Goal: Check status: Check status

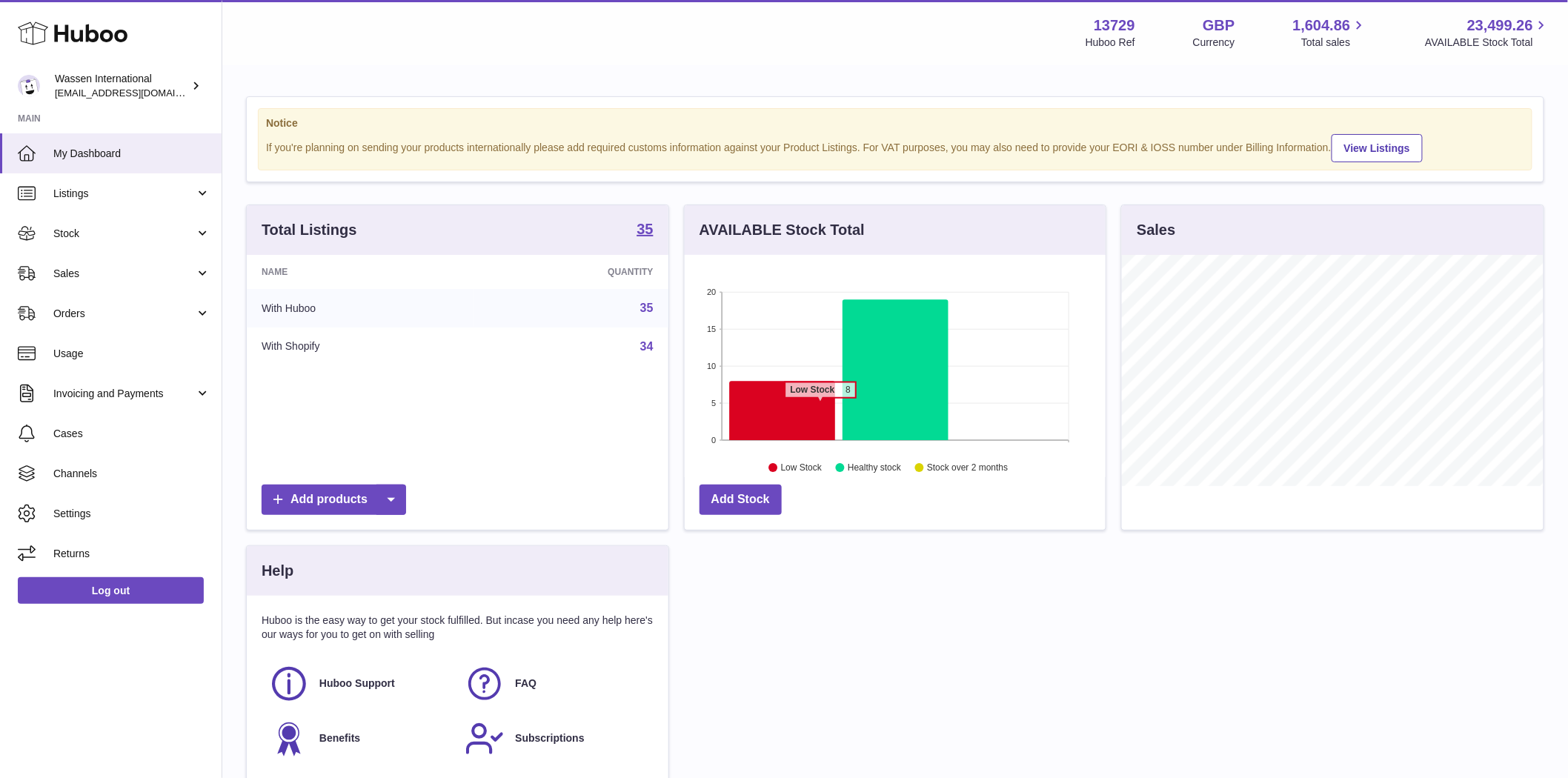
scroll to position [232, 420]
click at [144, 223] on link "Stock" at bounding box center [110, 233] width 222 height 40
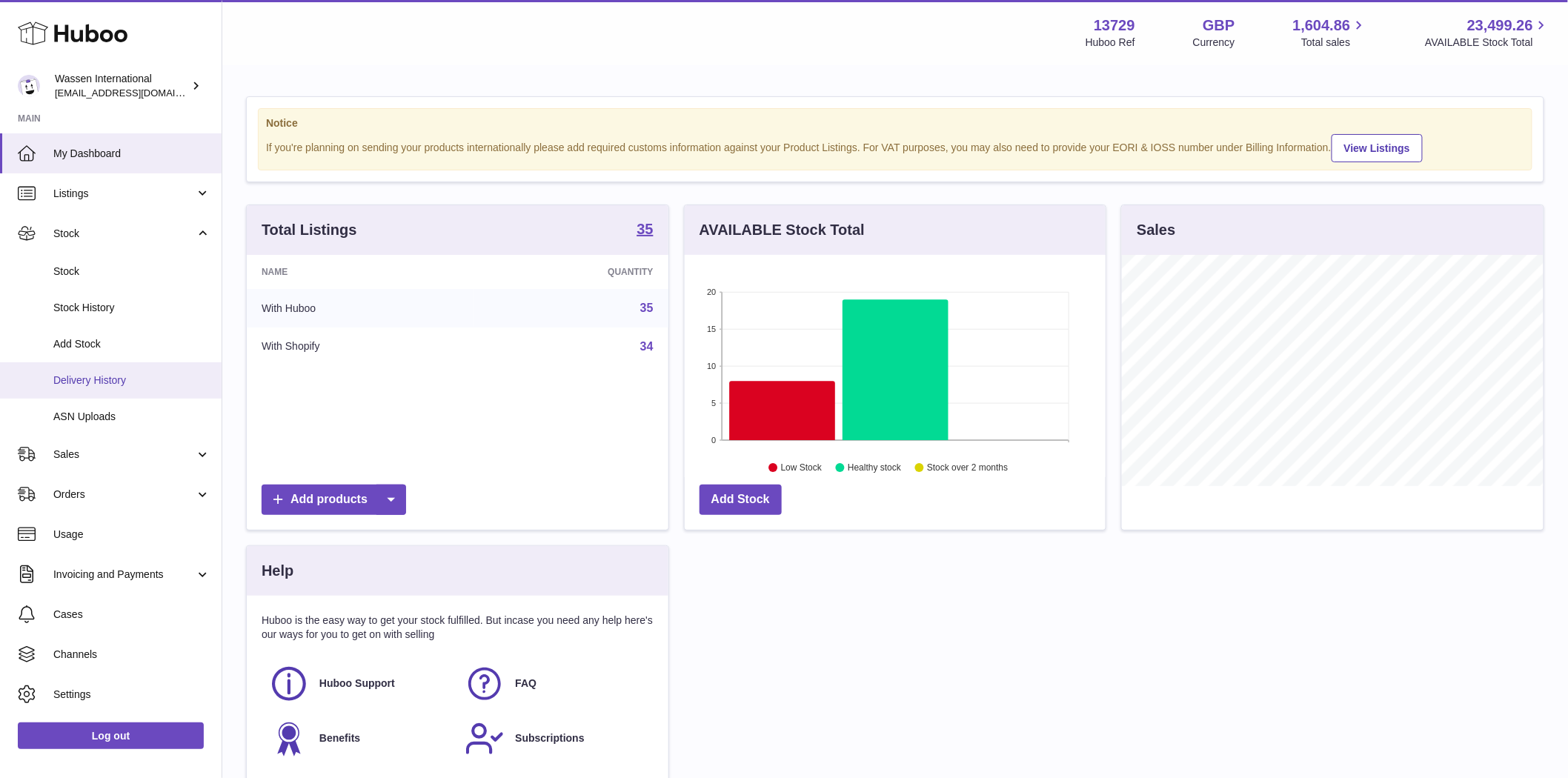
click at [132, 366] on link "Delivery History" at bounding box center [110, 381] width 222 height 36
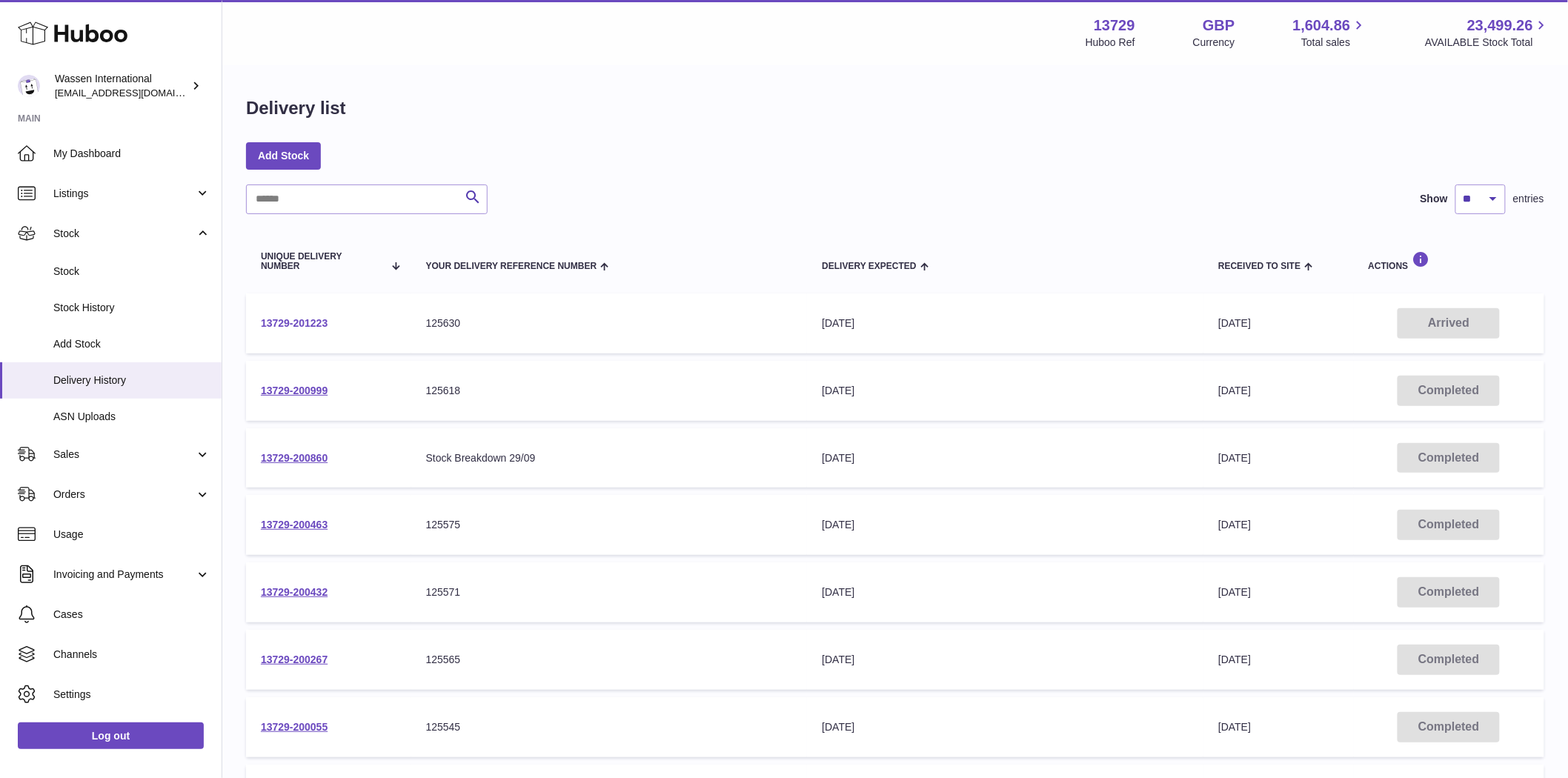
click at [286, 322] on link "13729-201223" at bounding box center [294, 323] width 67 height 12
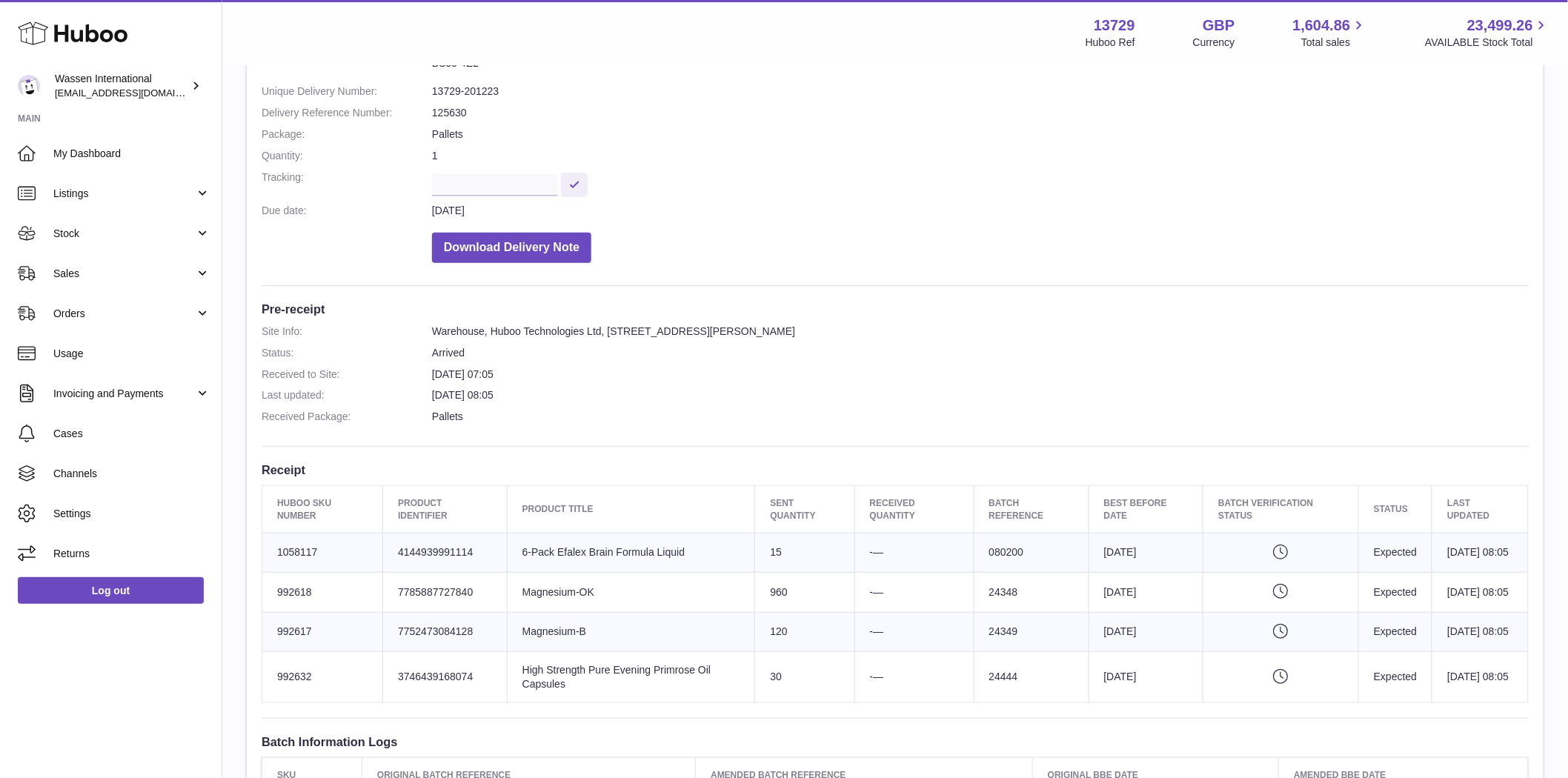
scroll to position [247, 0]
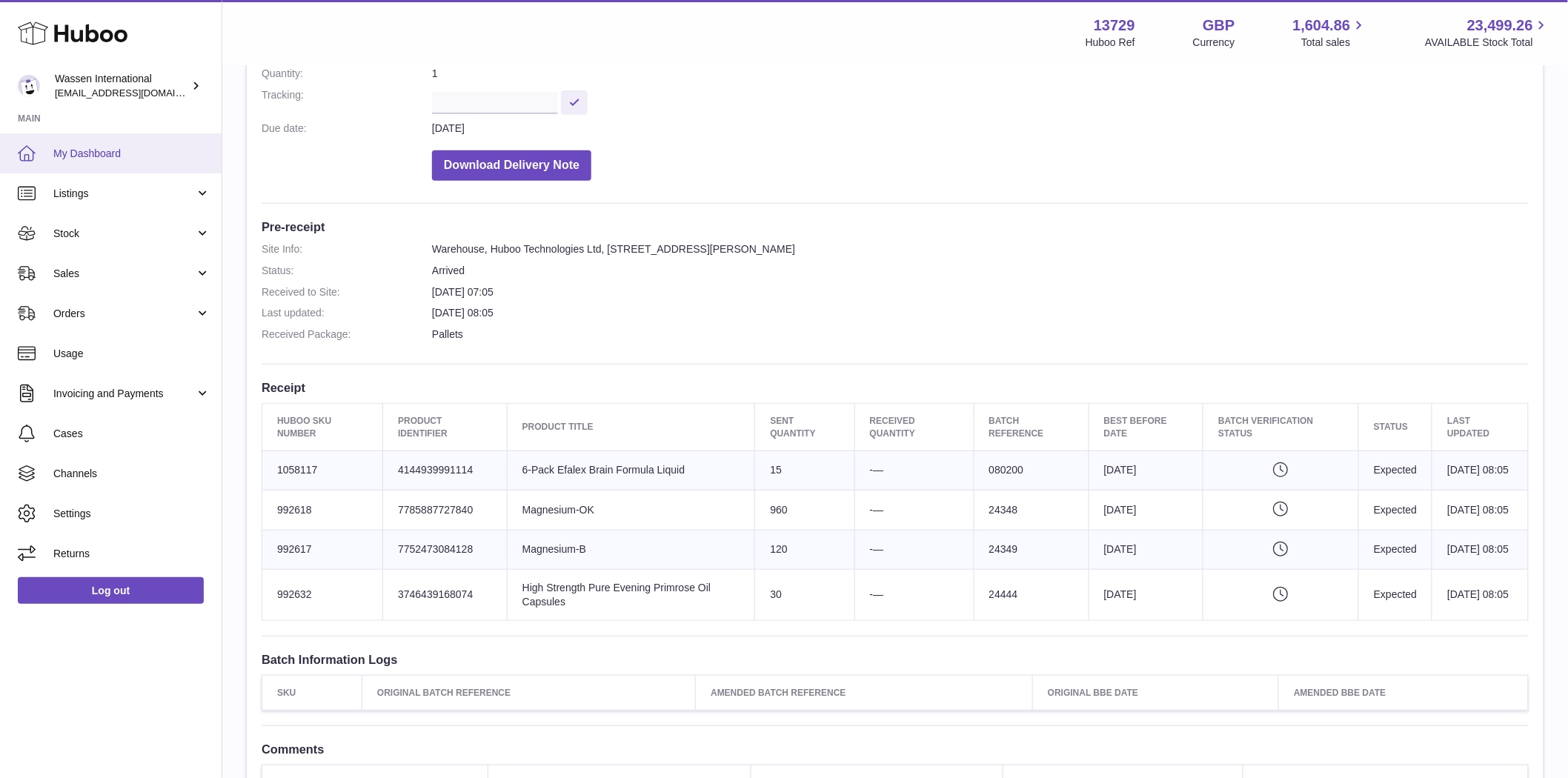
click at [118, 144] on link "My Dashboard" at bounding box center [110, 153] width 222 height 40
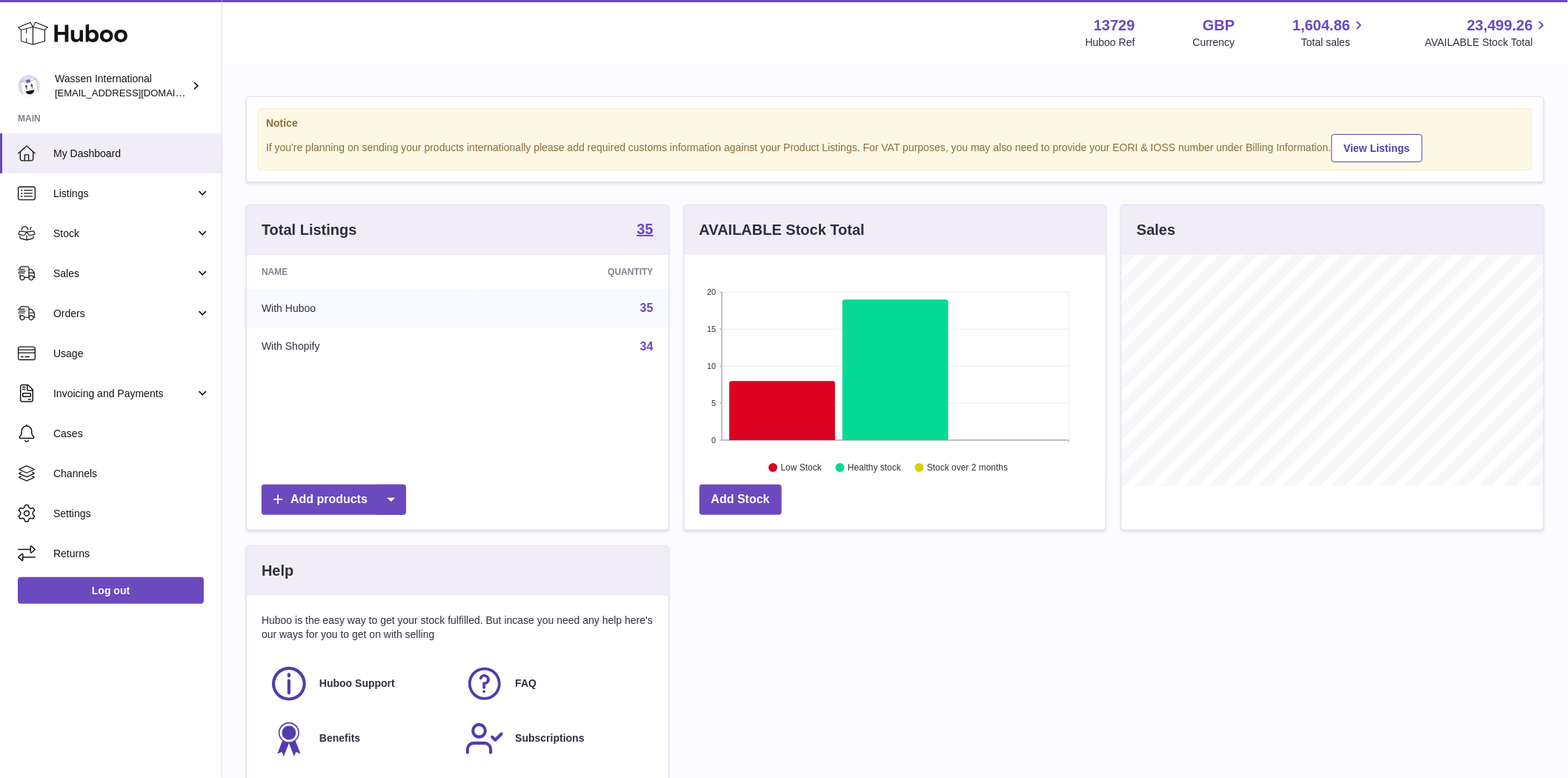
scroll to position [232, 420]
click at [782, 390] on icon at bounding box center [781, 412] width 106 height 60
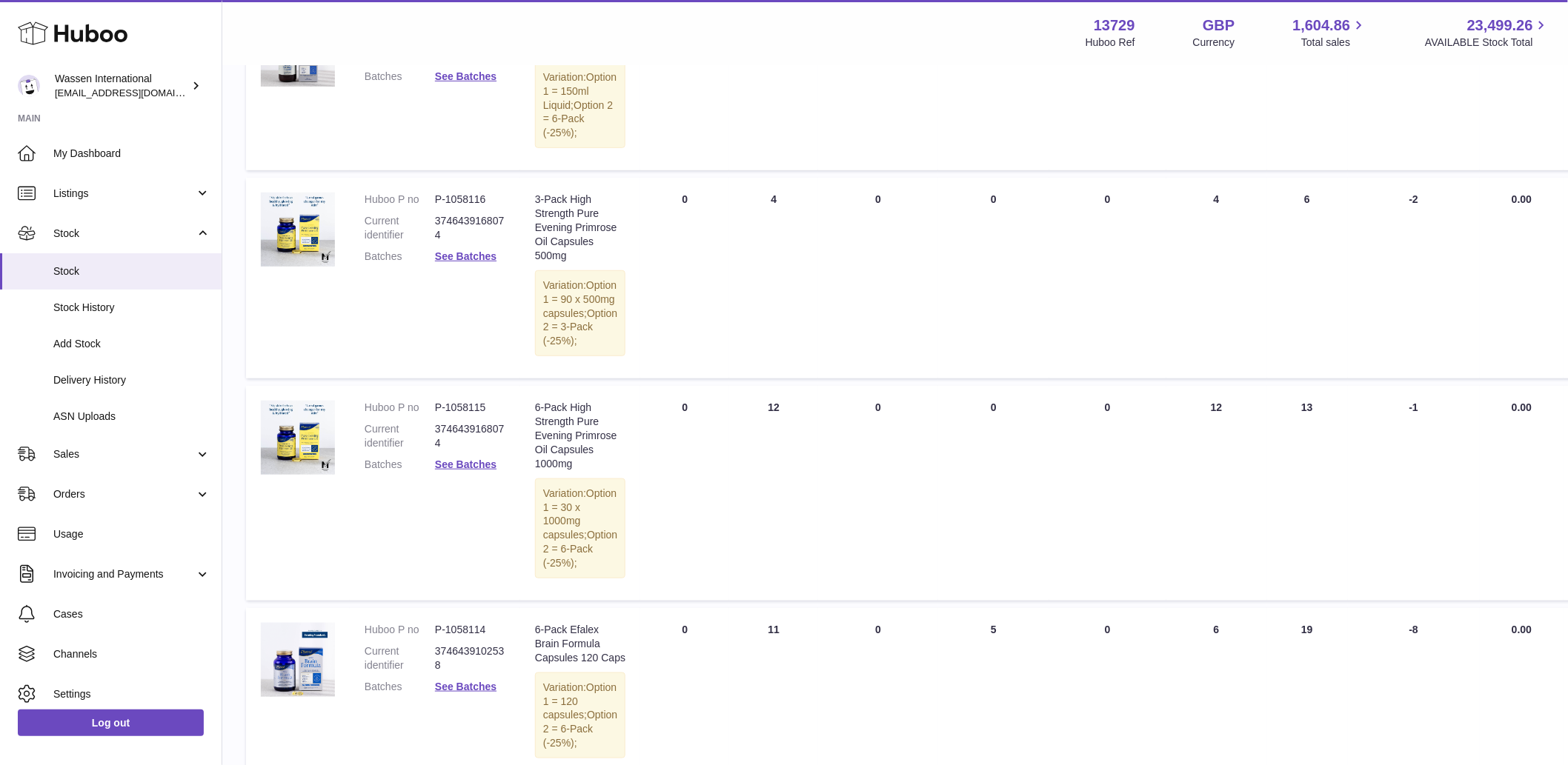
scroll to position [329, 0]
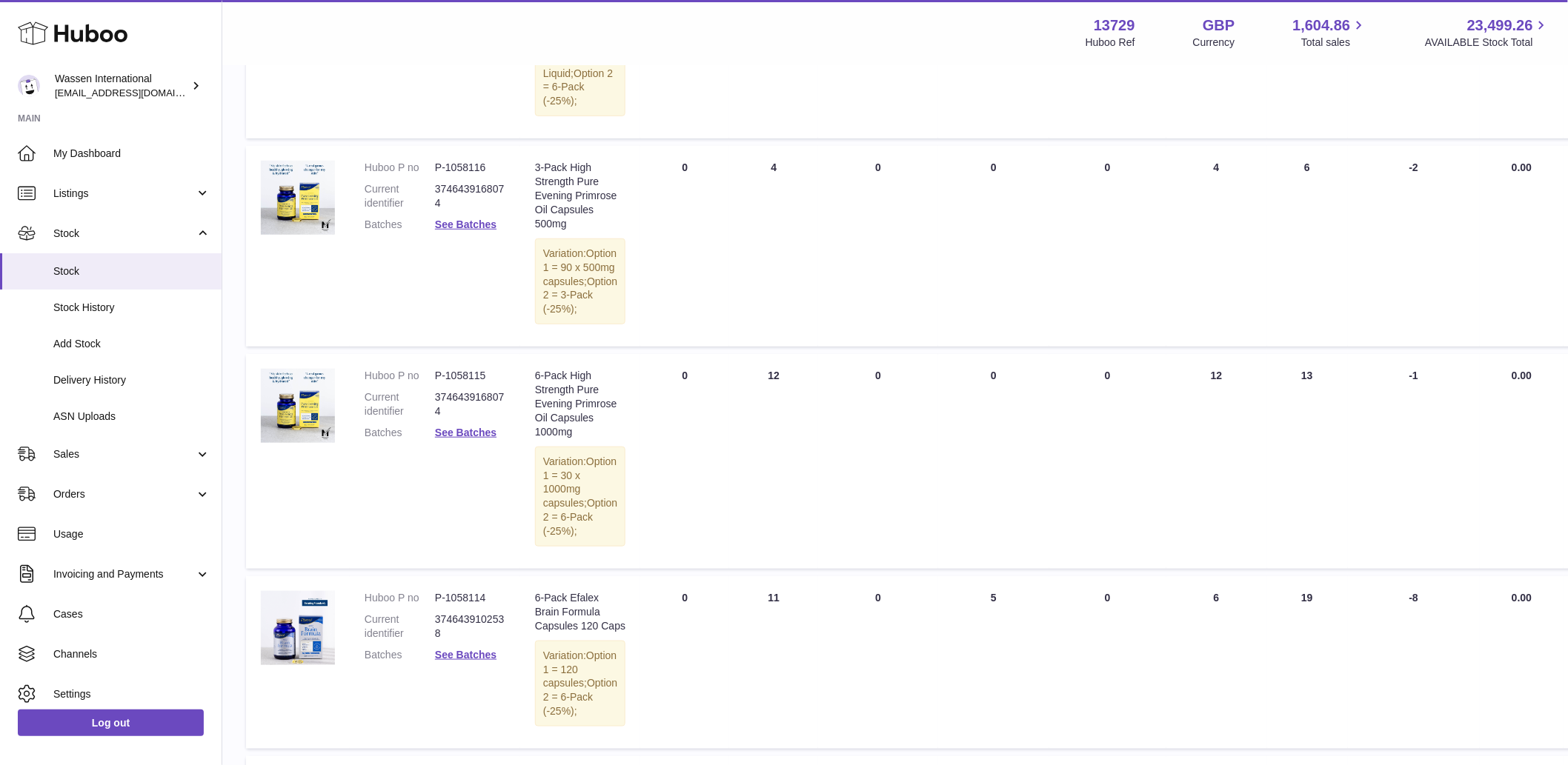
click at [849, 506] on td "UNPROCESSED Total 0" at bounding box center [878, 462] width 120 height 215
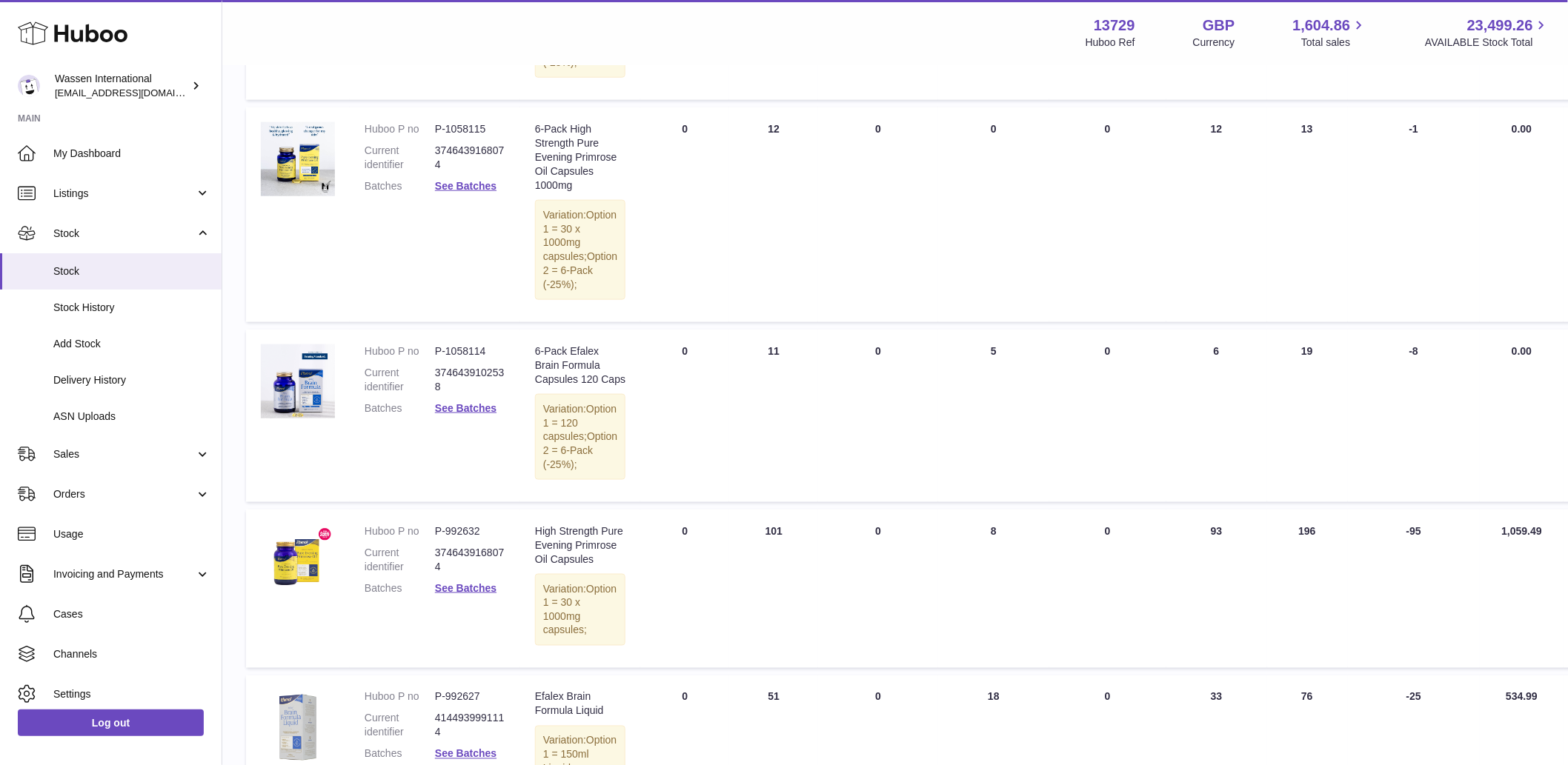
scroll to position [658, 0]
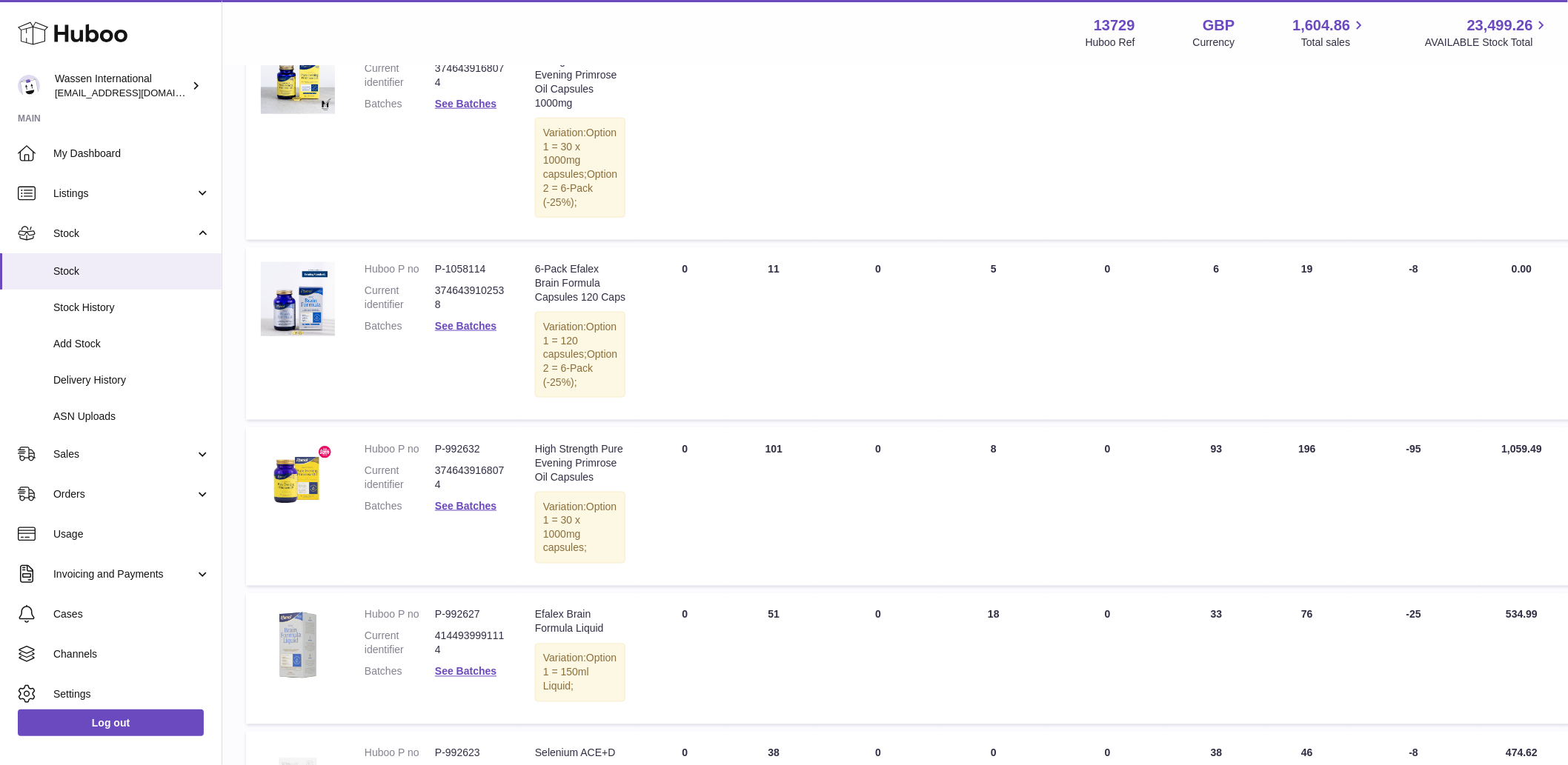
click at [843, 420] on td "UNPROCESSED Total 0" at bounding box center [878, 334] width 120 height 173
click at [818, 240] on td "UNPROCESSED Total 0" at bounding box center [878, 133] width 120 height 215
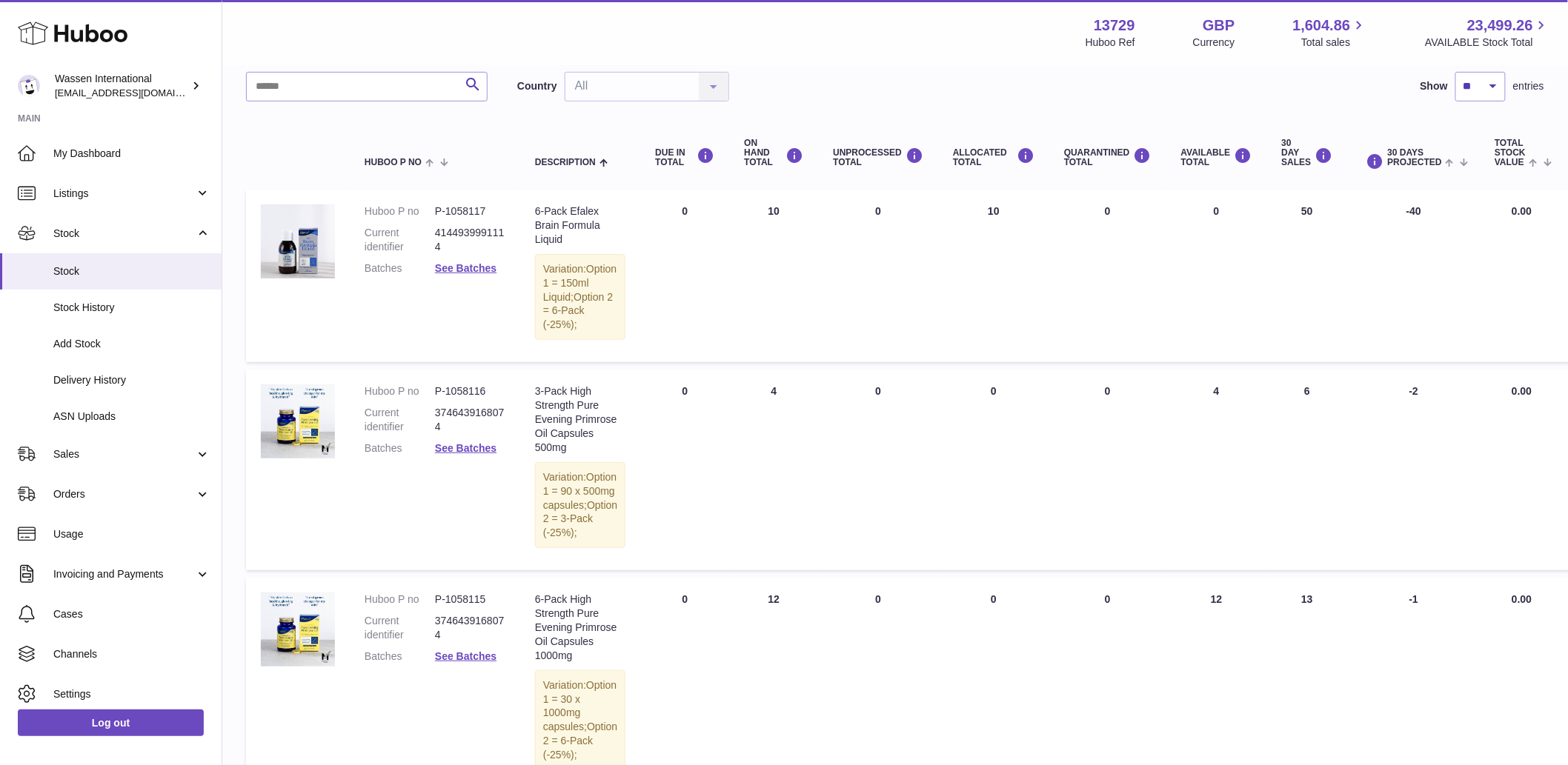
scroll to position [82, 0]
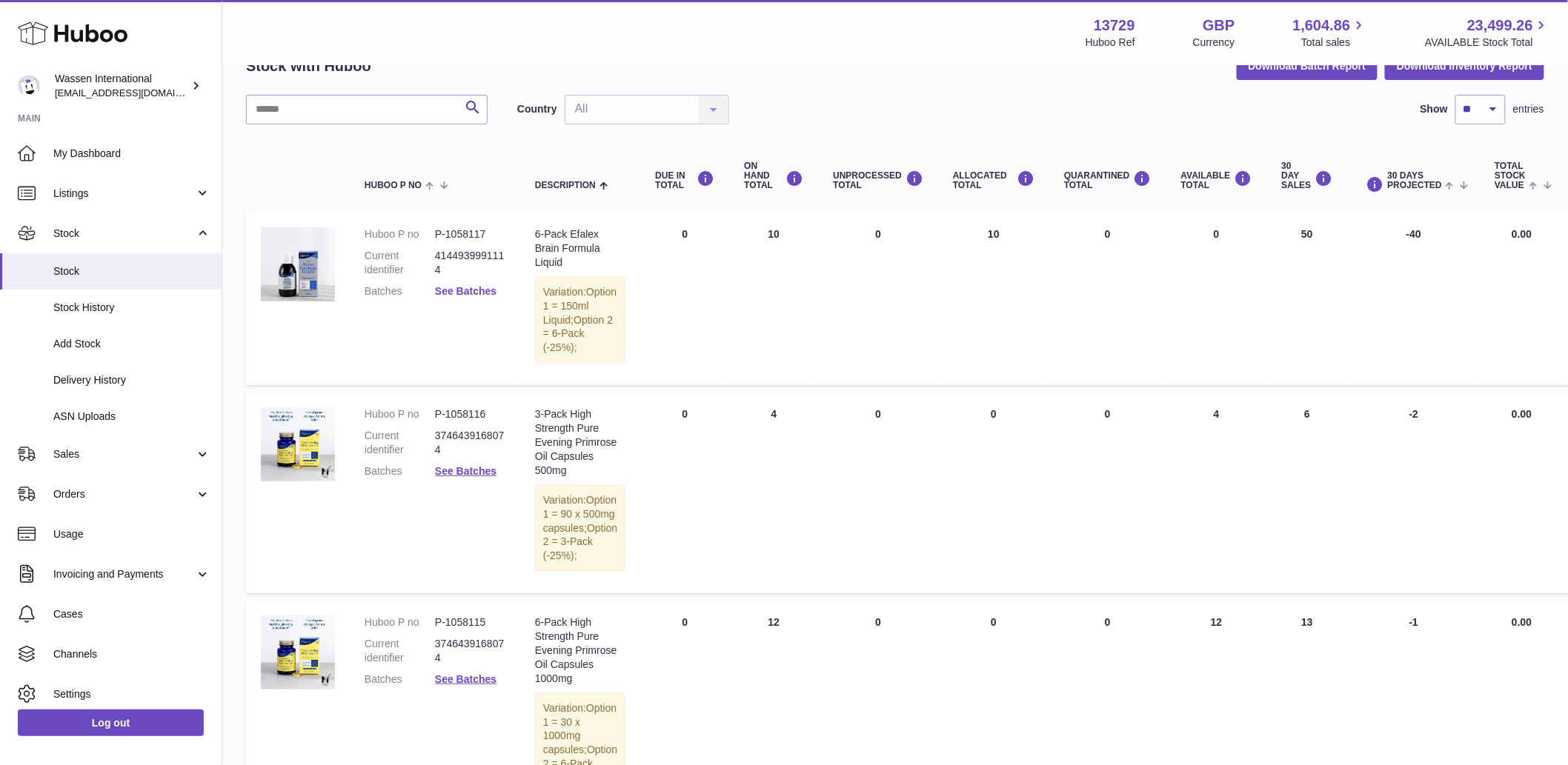
click at [445, 285] on link "See Batches" at bounding box center [466, 290] width 61 height 12
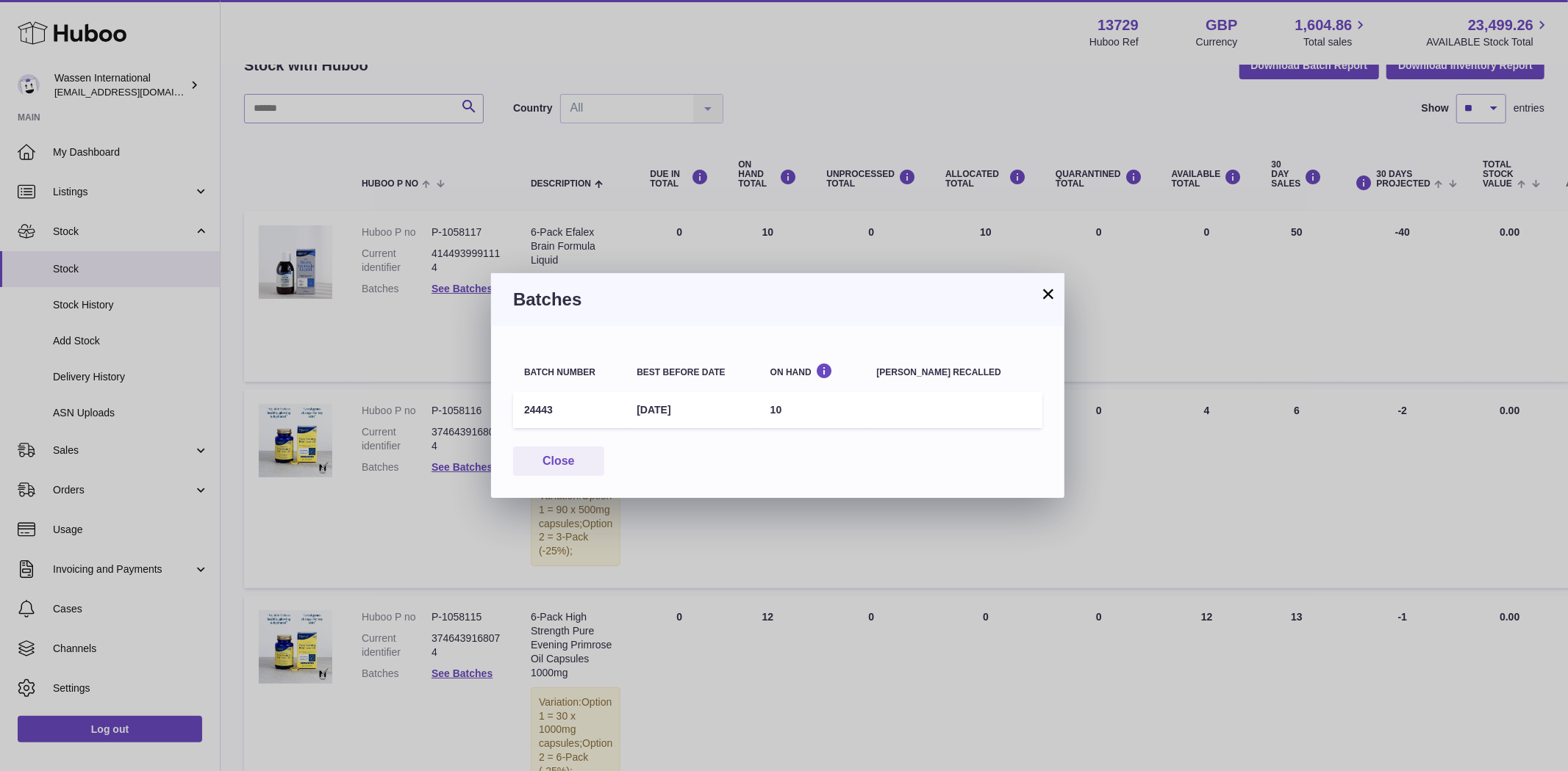
click at [1052, 295] on button "×" at bounding box center [1049, 294] width 18 height 18
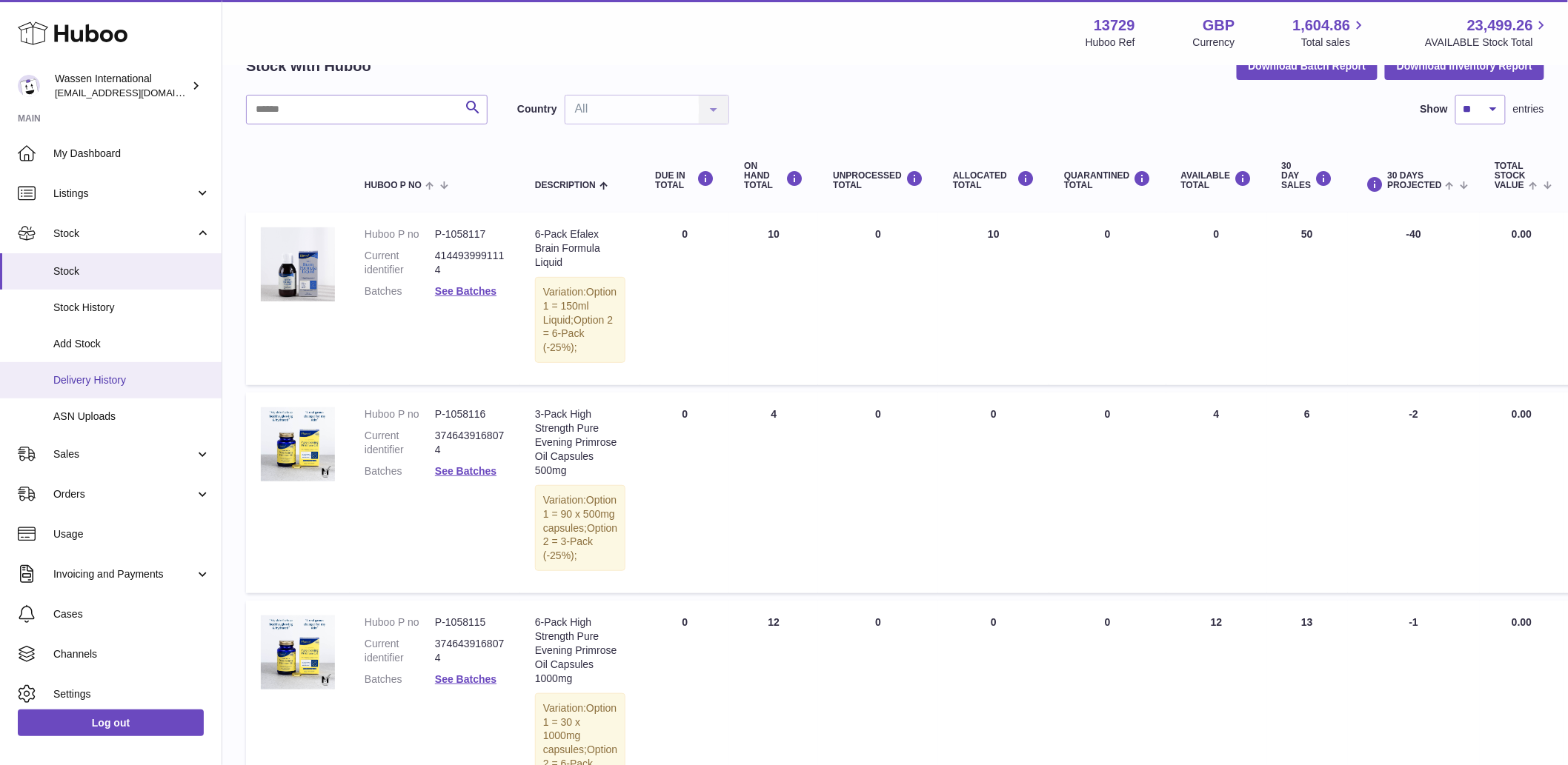
click at [97, 372] on link "Delivery History" at bounding box center [110, 381] width 222 height 36
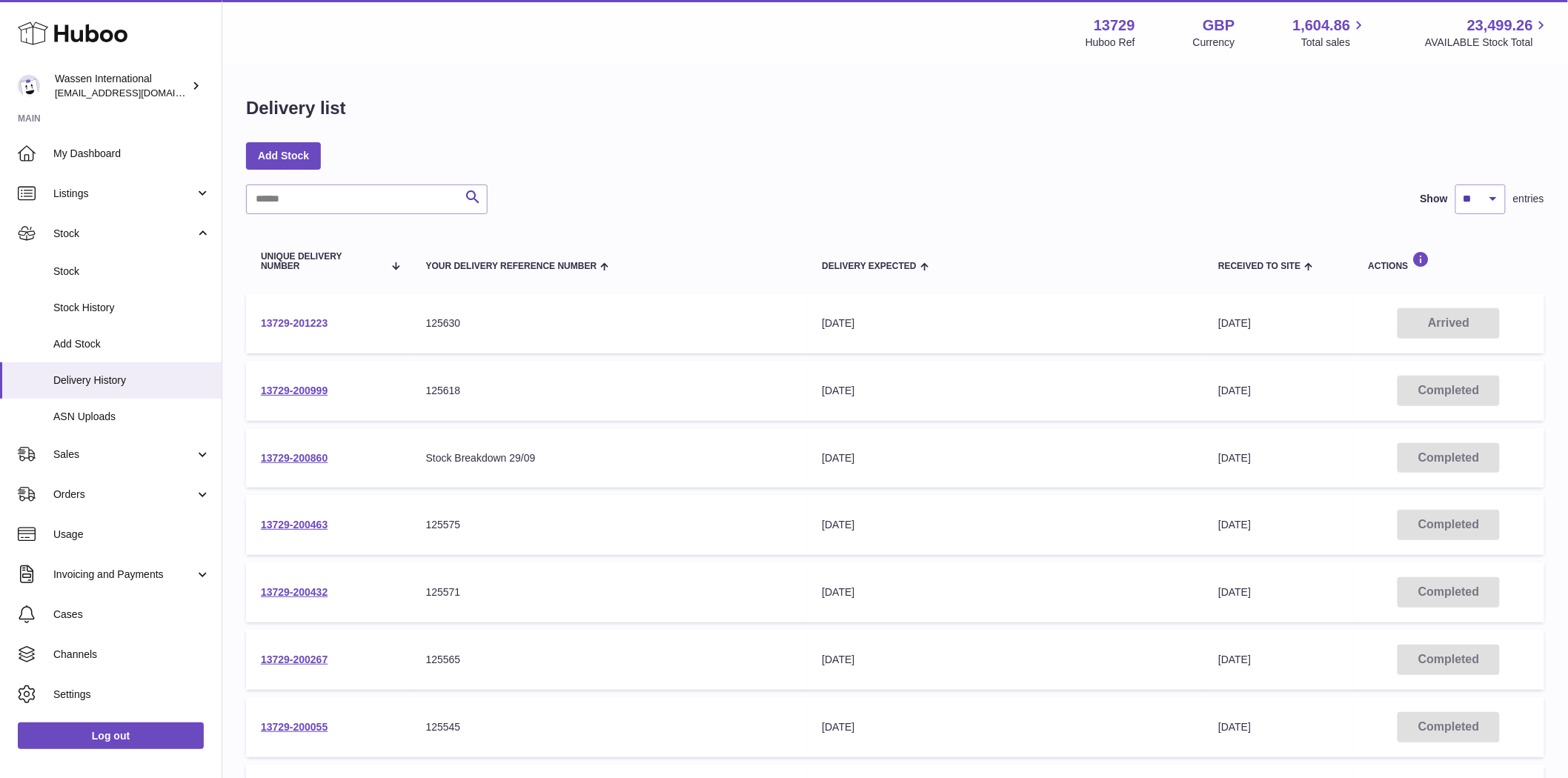
click at [306, 319] on link "13729-201223" at bounding box center [294, 323] width 67 height 12
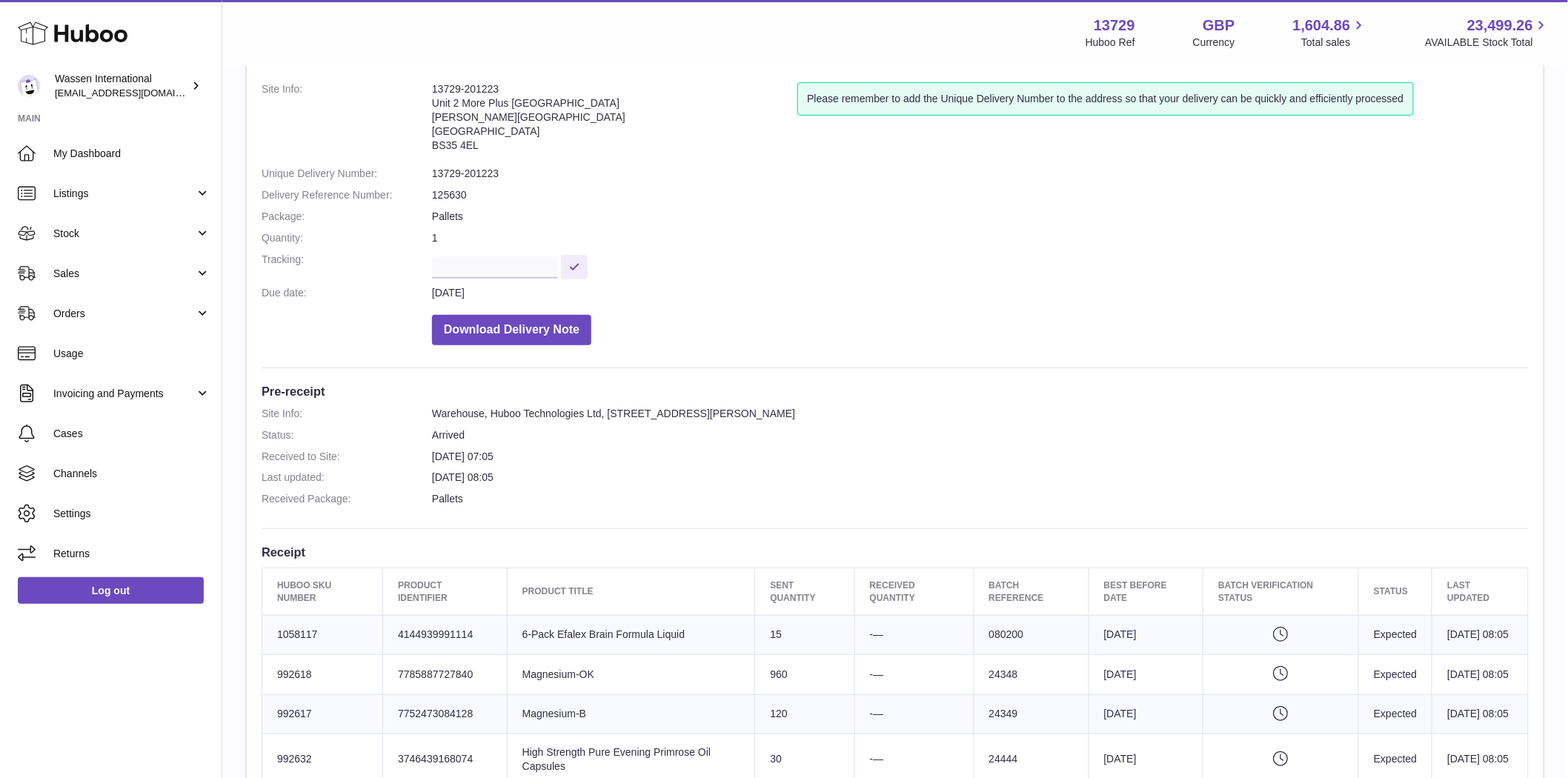
scroll to position [165, 0]
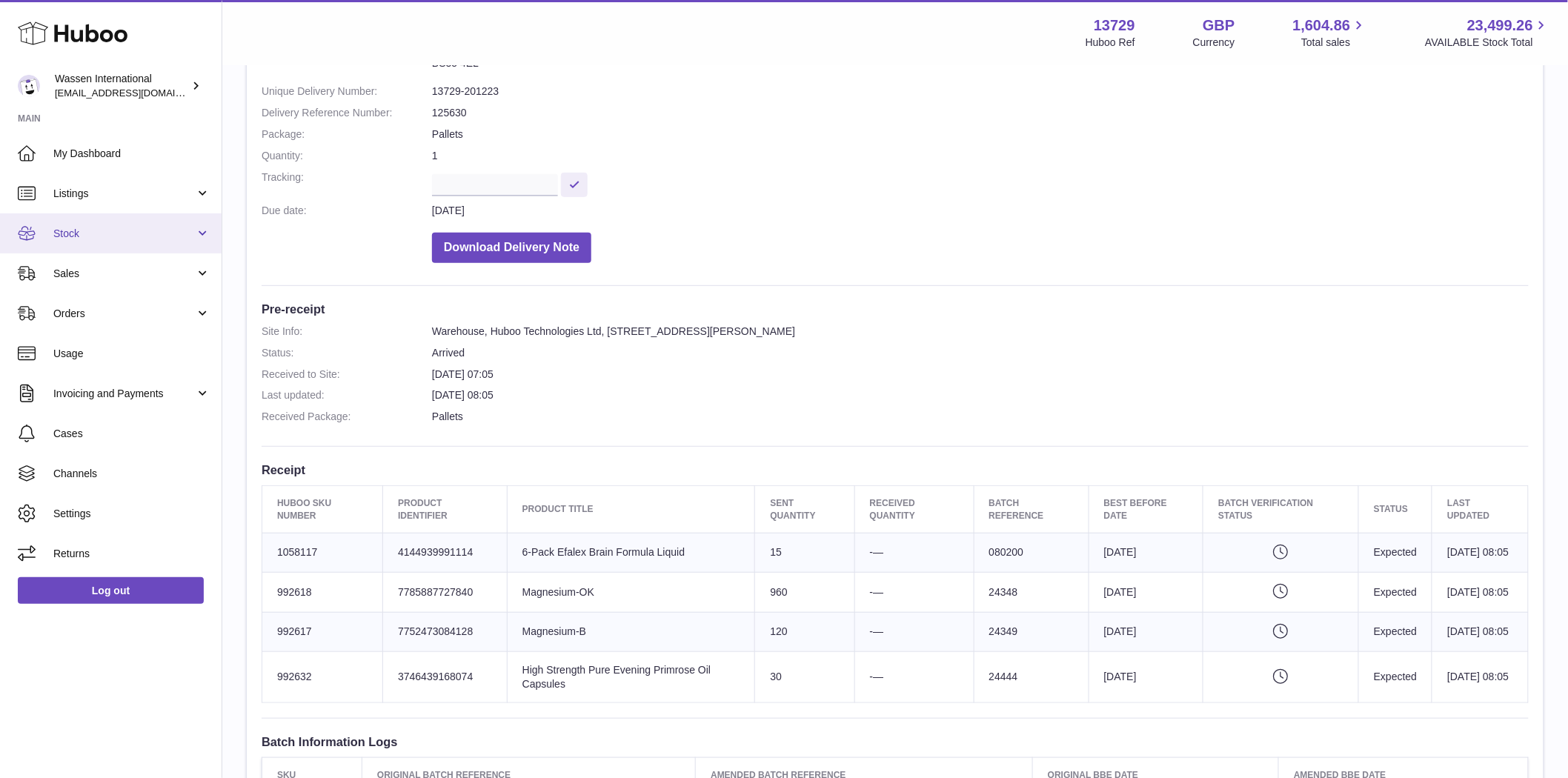
click at [100, 235] on span "Stock" at bounding box center [124, 234] width 142 height 14
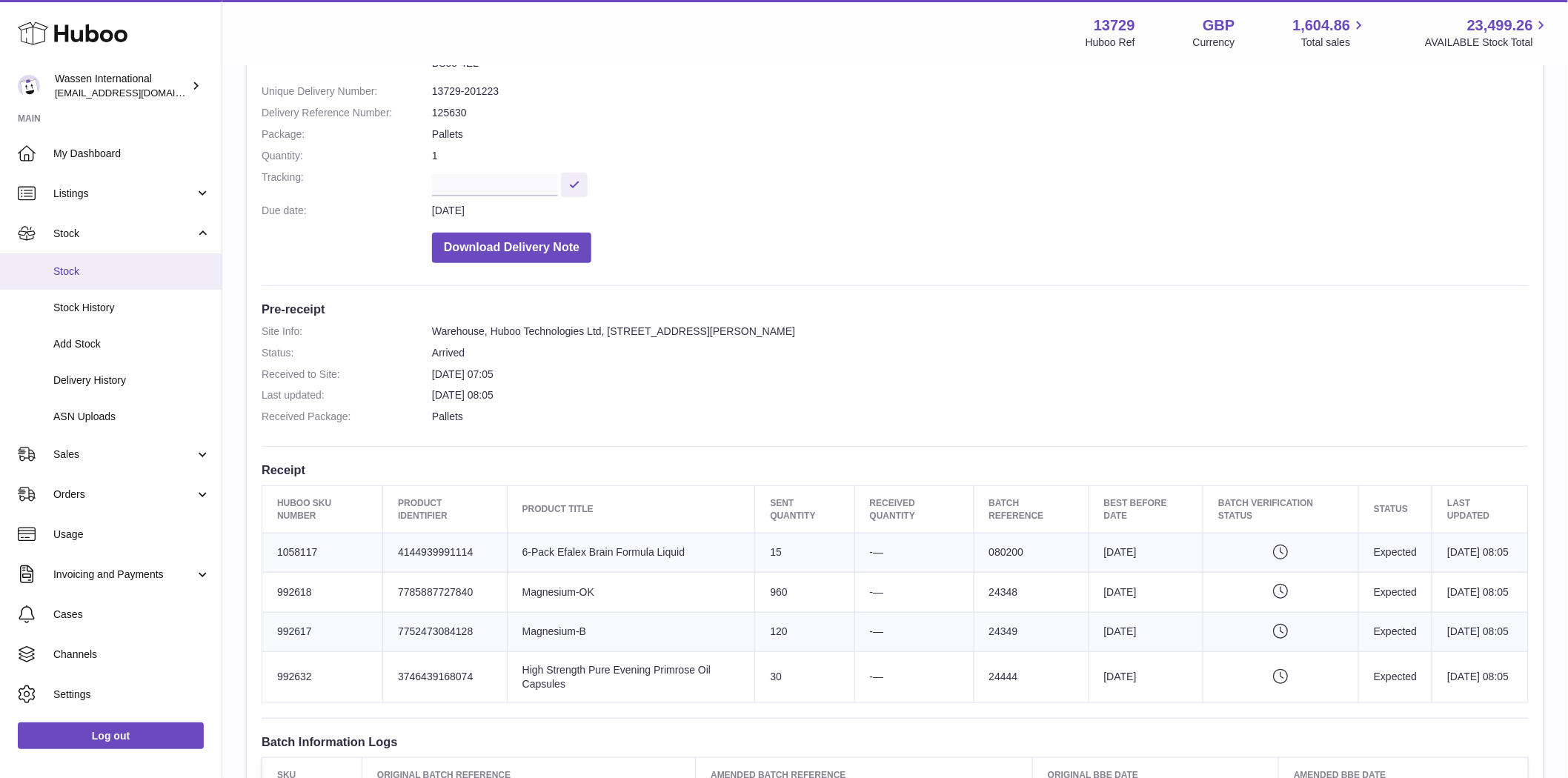
click at [91, 270] on span "Stock" at bounding box center [132, 272] width 157 height 14
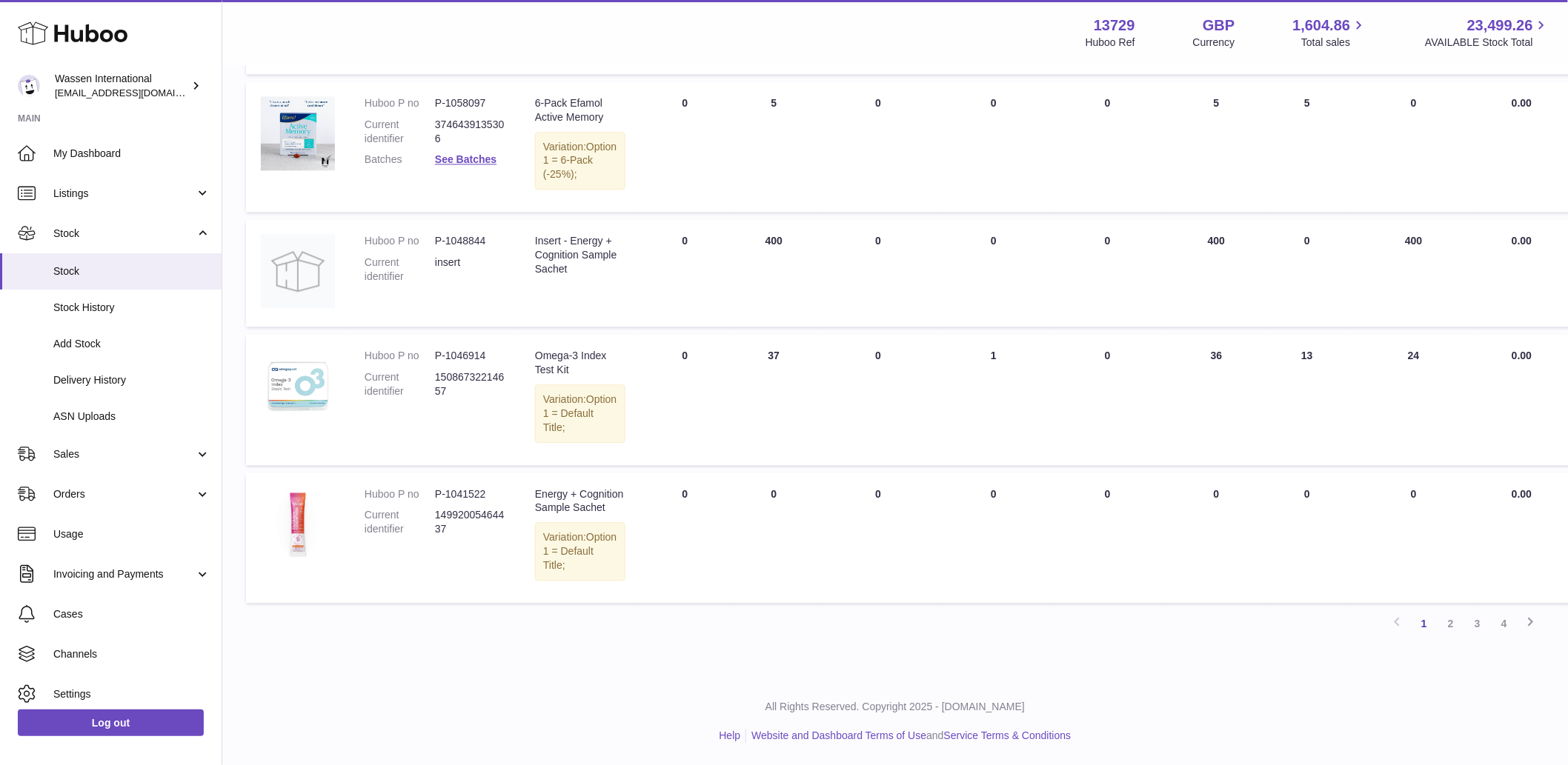
scroll to position [1561, 0]
click at [1460, 634] on link "2" at bounding box center [1450, 623] width 26 height 26
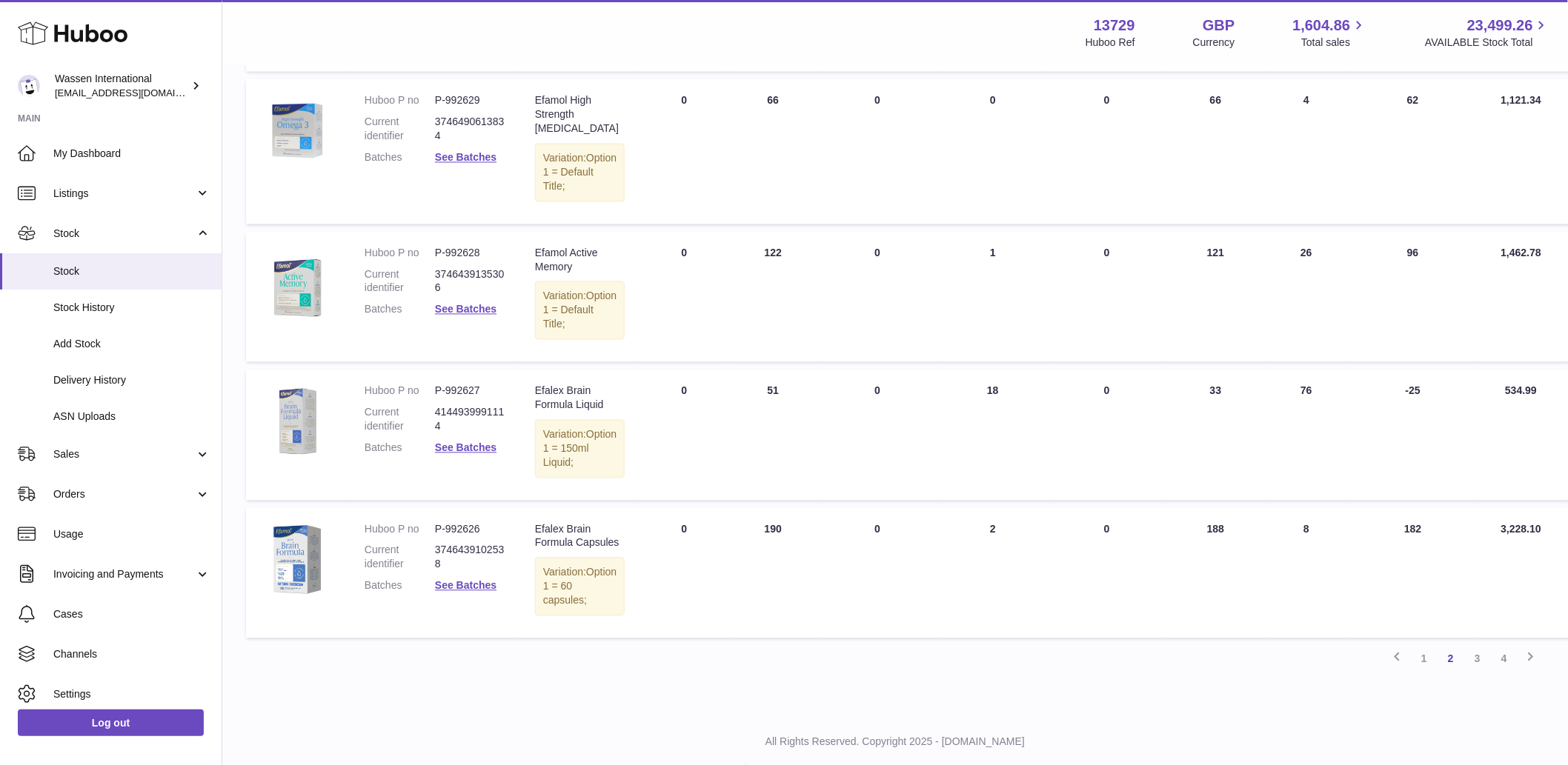
scroll to position [1137, 0]
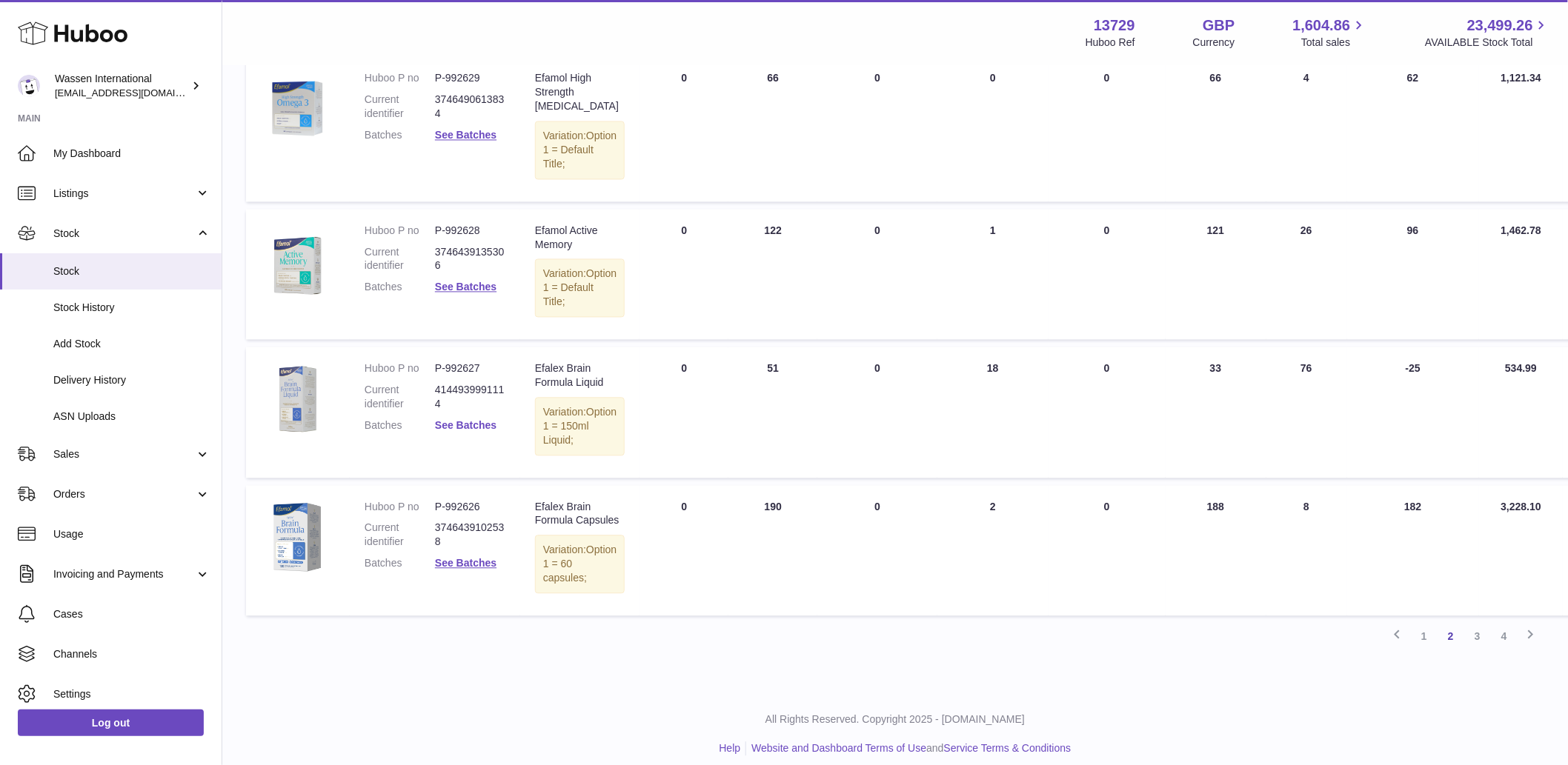
click at [461, 432] on link "See Batches" at bounding box center [466, 426] width 61 height 12
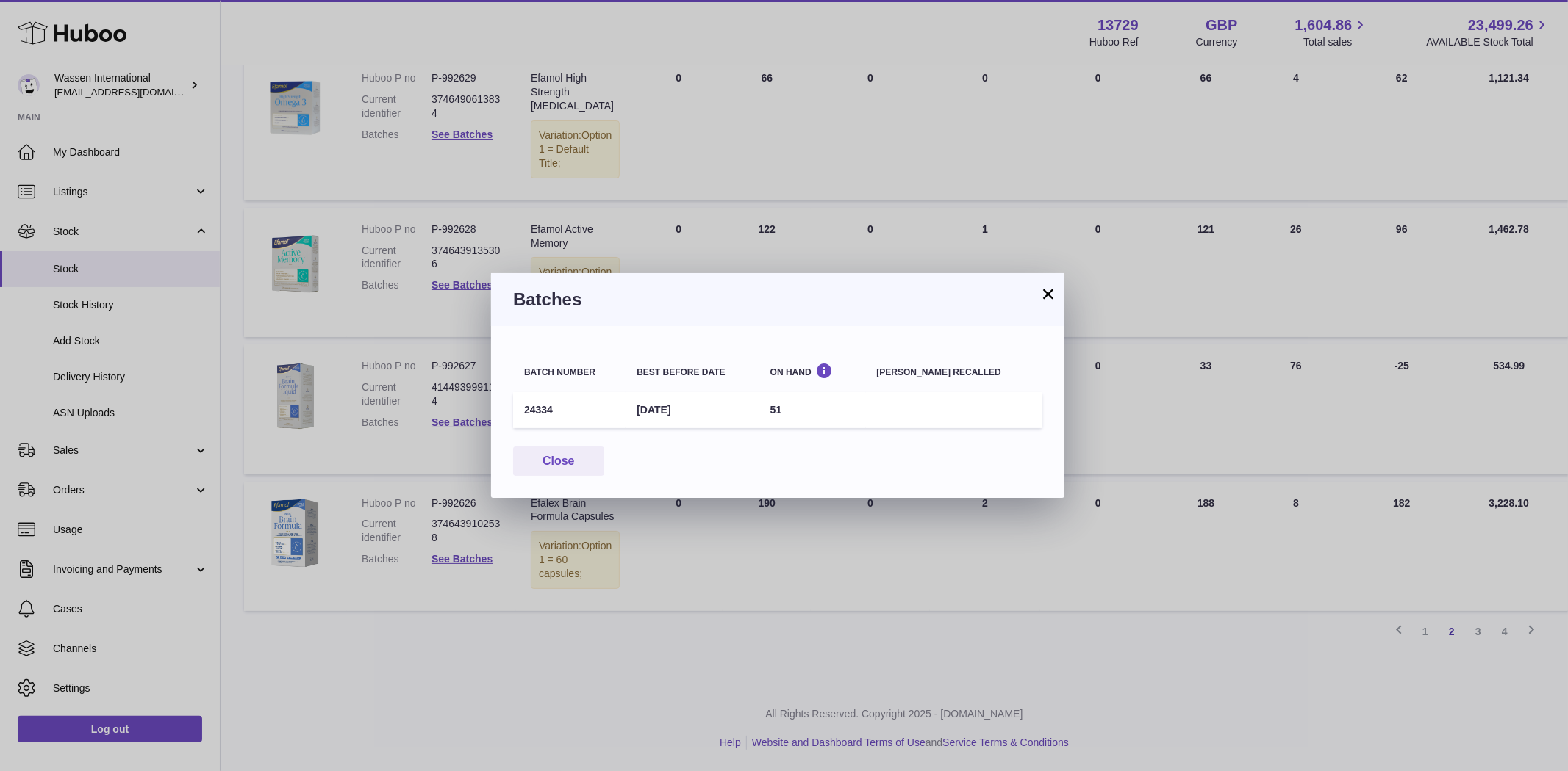
click at [1053, 298] on button "×" at bounding box center [1049, 294] width 18 height 18
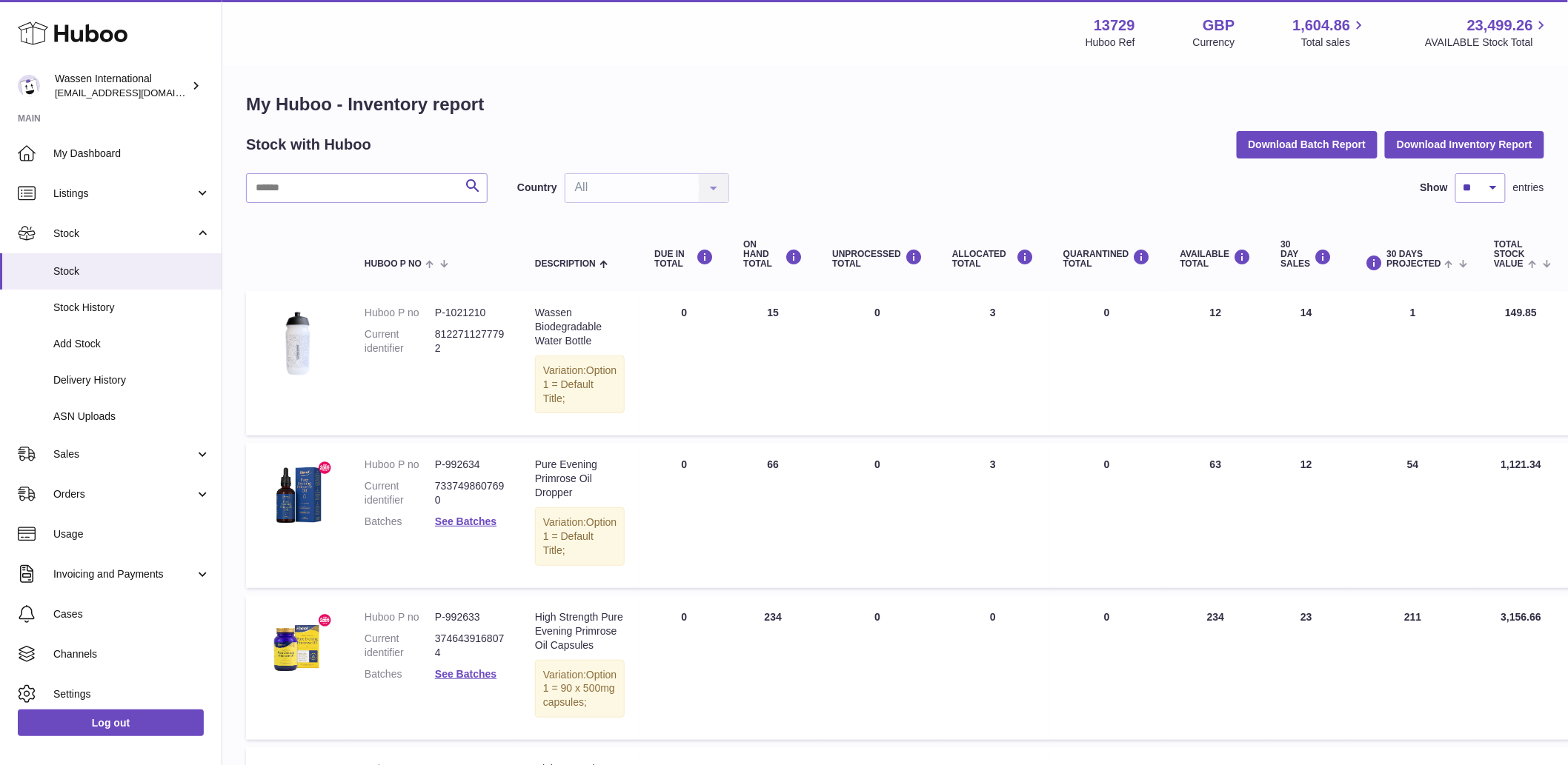
scroll to position [0, 0]
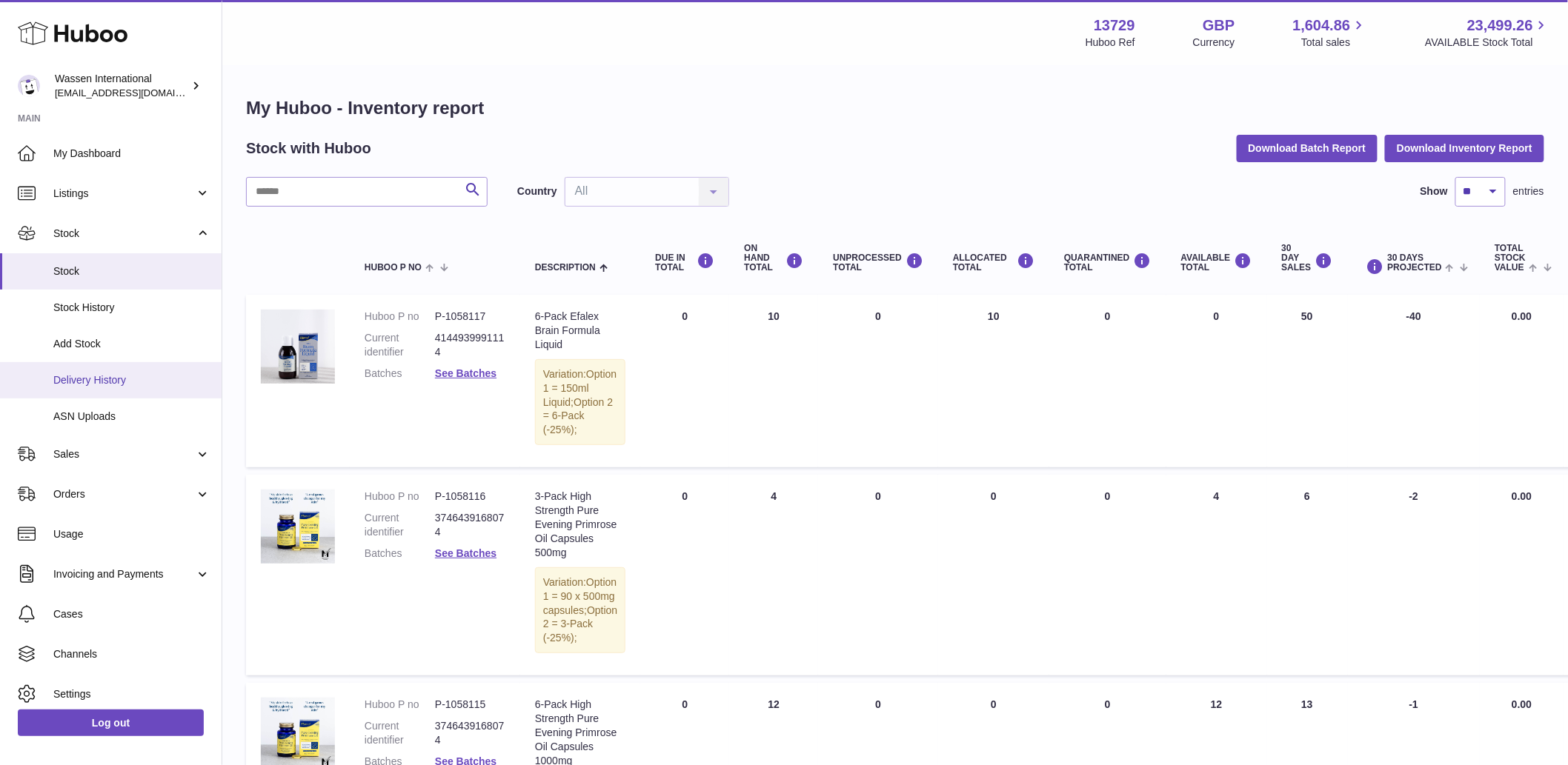
click at [118, 380] on span "Delivery History" at bounding box center [132, 381] width 157 height 14
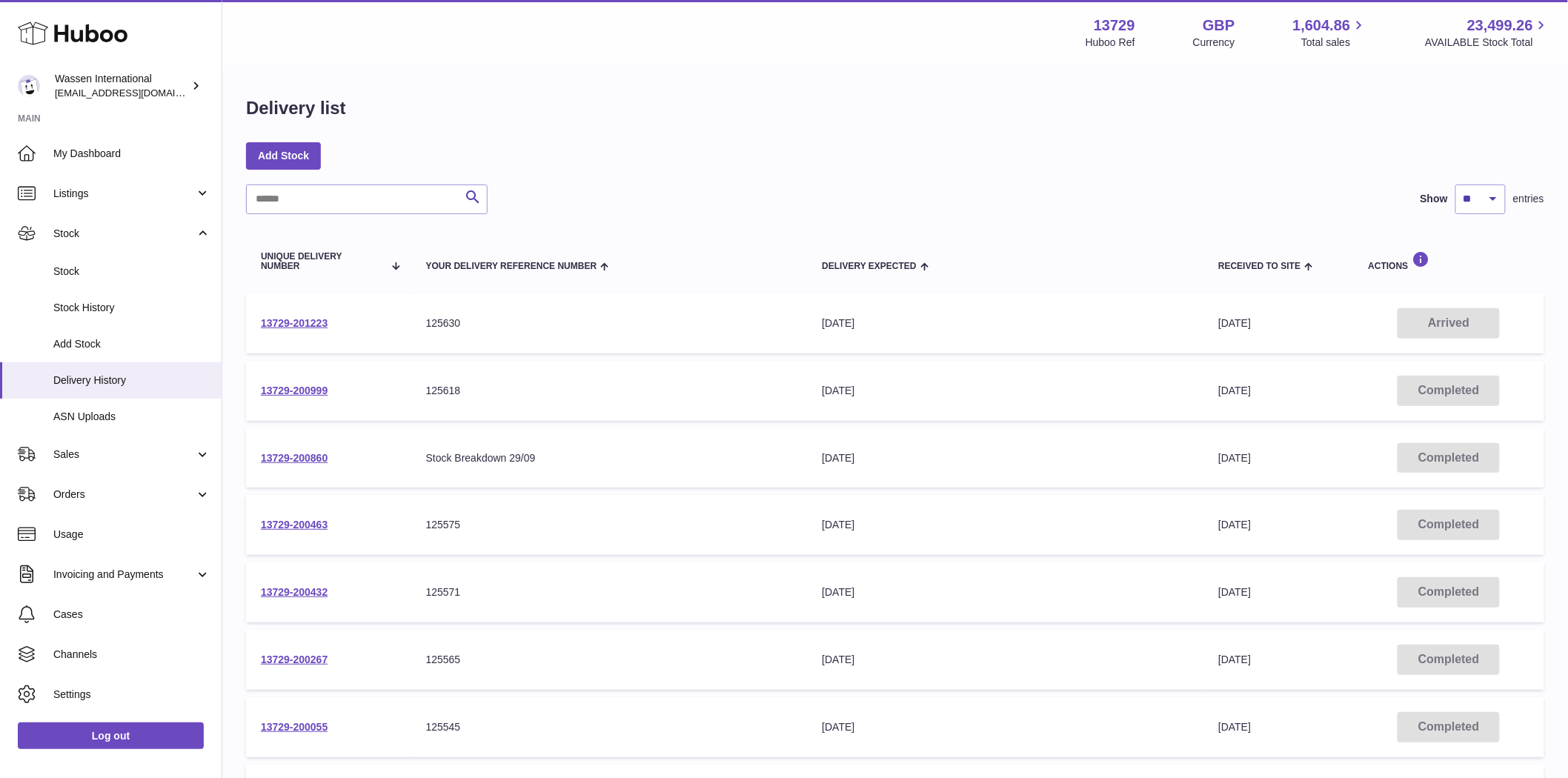
drag, startPoint x: 348, startPoint y: 323, endPoint x: 240, endPoint y: 324, distance: 108.0
click at [240, 324] on div "Delivery list Add Stock Search Show ** ** ** *** entries Unique Delivery Number…" at bounding box center [895, 550] width 1346 height 967
copy div "Unique Delivery Number Your Delivery Reference Number Delivery Expected Receive…"
click at [374, 334] on td "13729-201223" at bounding box center [328, 323] width 165 height 60
drag, startPoint x: 345, startPoint y: 327, endPoint x: 263, endPoint y: 330, distance: 82.1
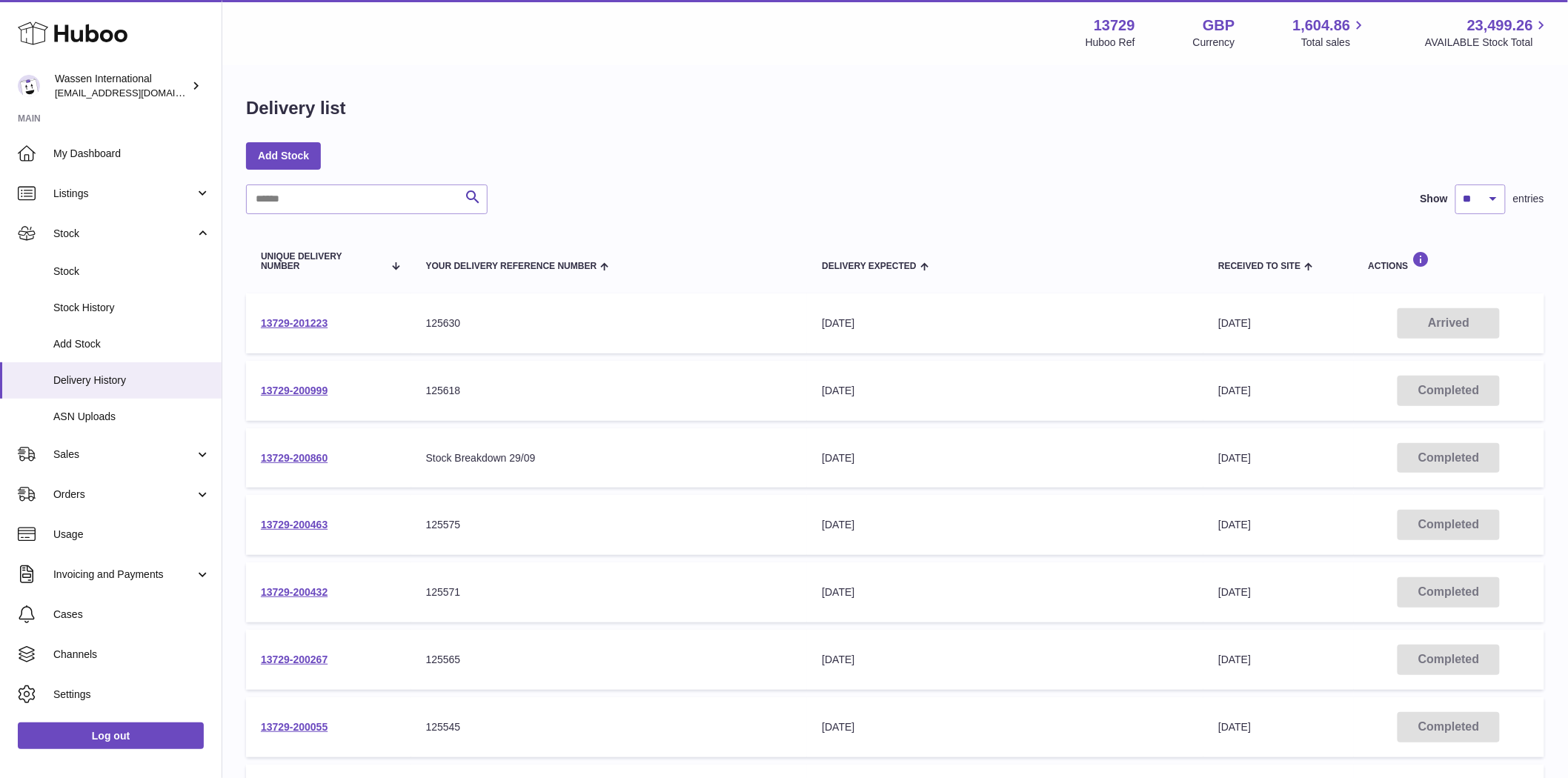
click at [263, 330] on td "13729-201223" at bounding box center [328, 323] width 165 height 60
copy link "13729-201223"
click at [298, 320] on link "13729-201223" at bounding box center [294, 323] width 67 height 12
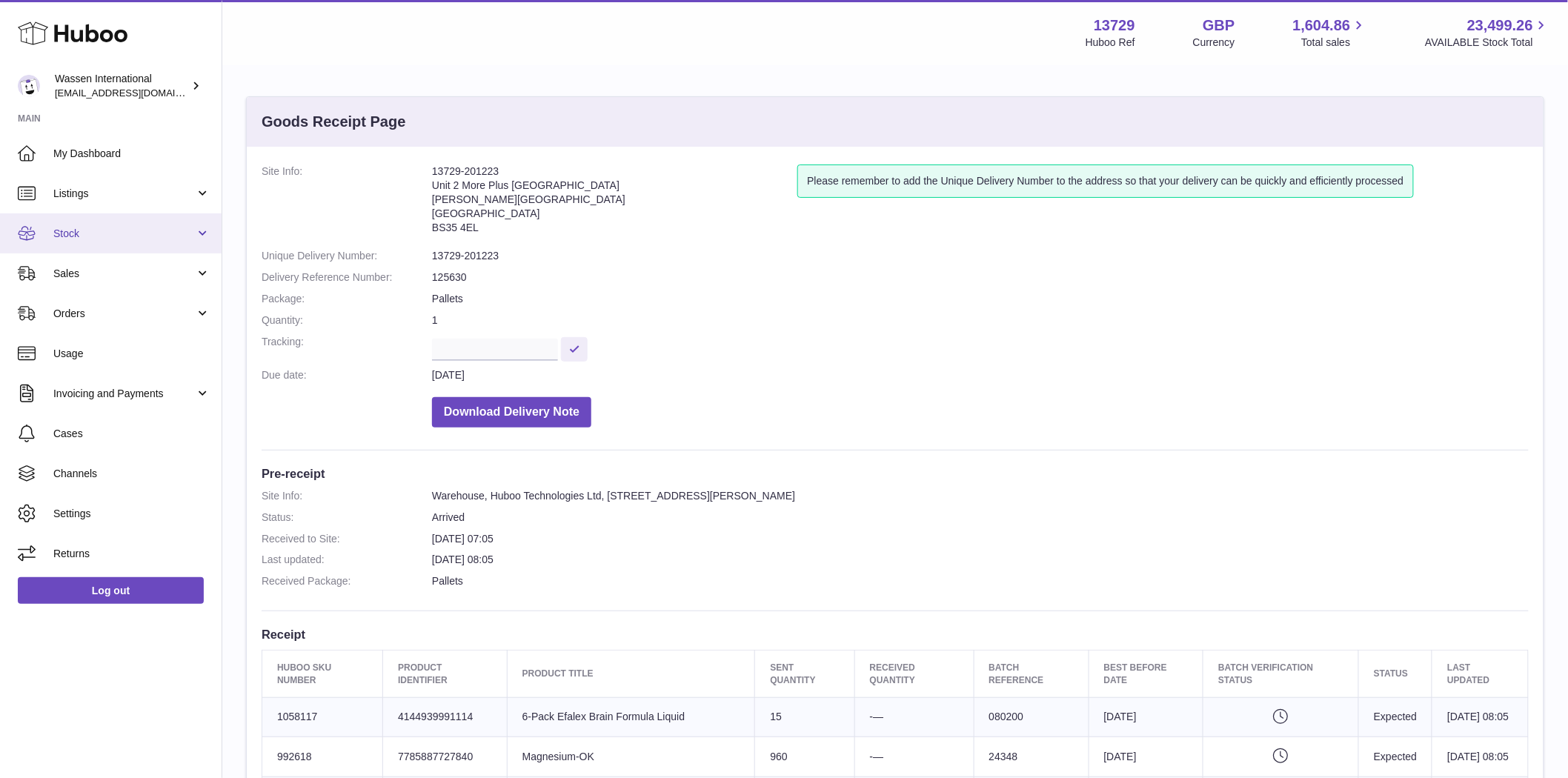
click at [117, 218] on link "Stock" at bounding box center [110, 233] width 222 height 40
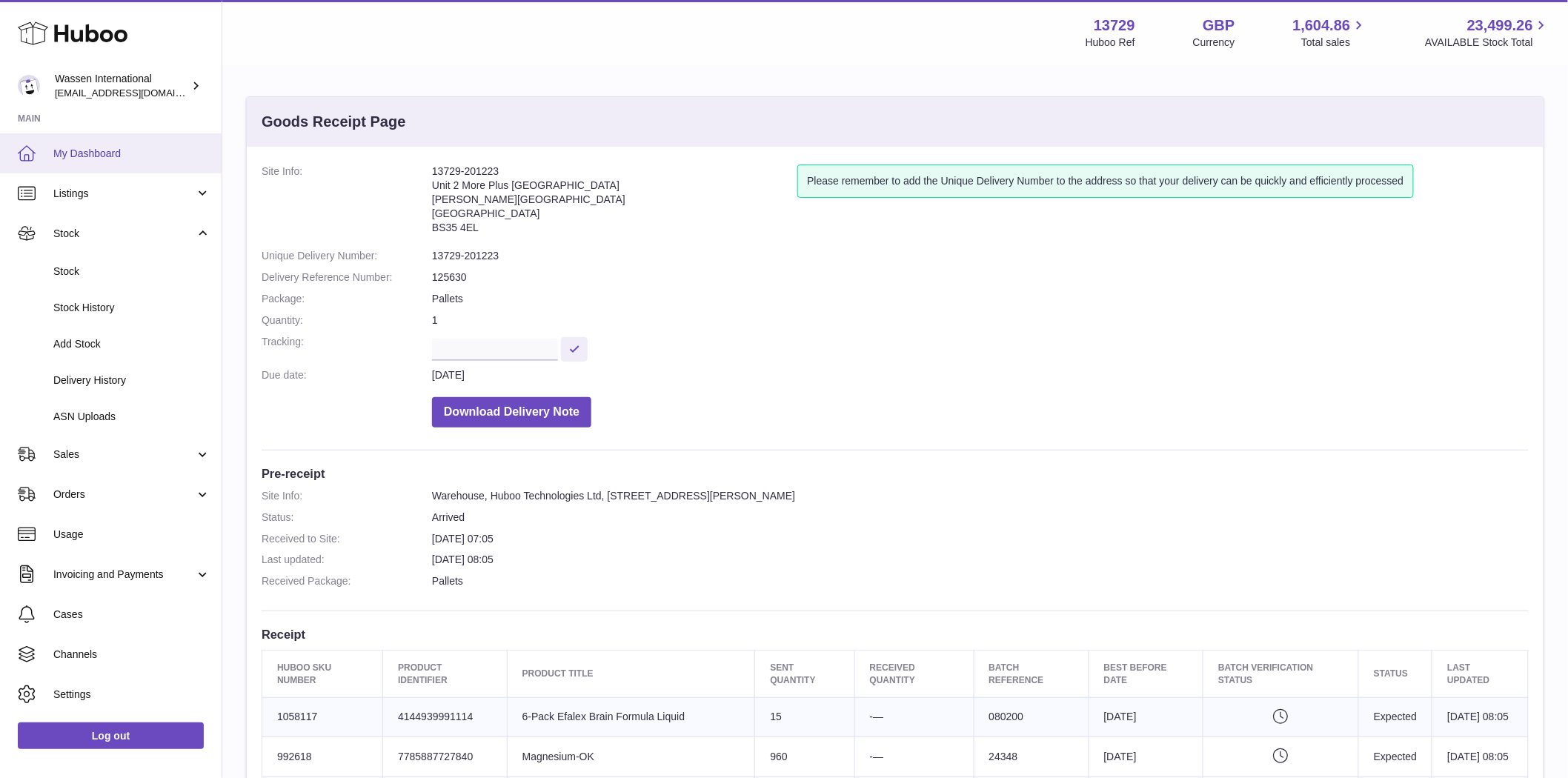
click at [91, 143] on link "My Dashboard" at bounding box center [110, 153] width 222 height 40
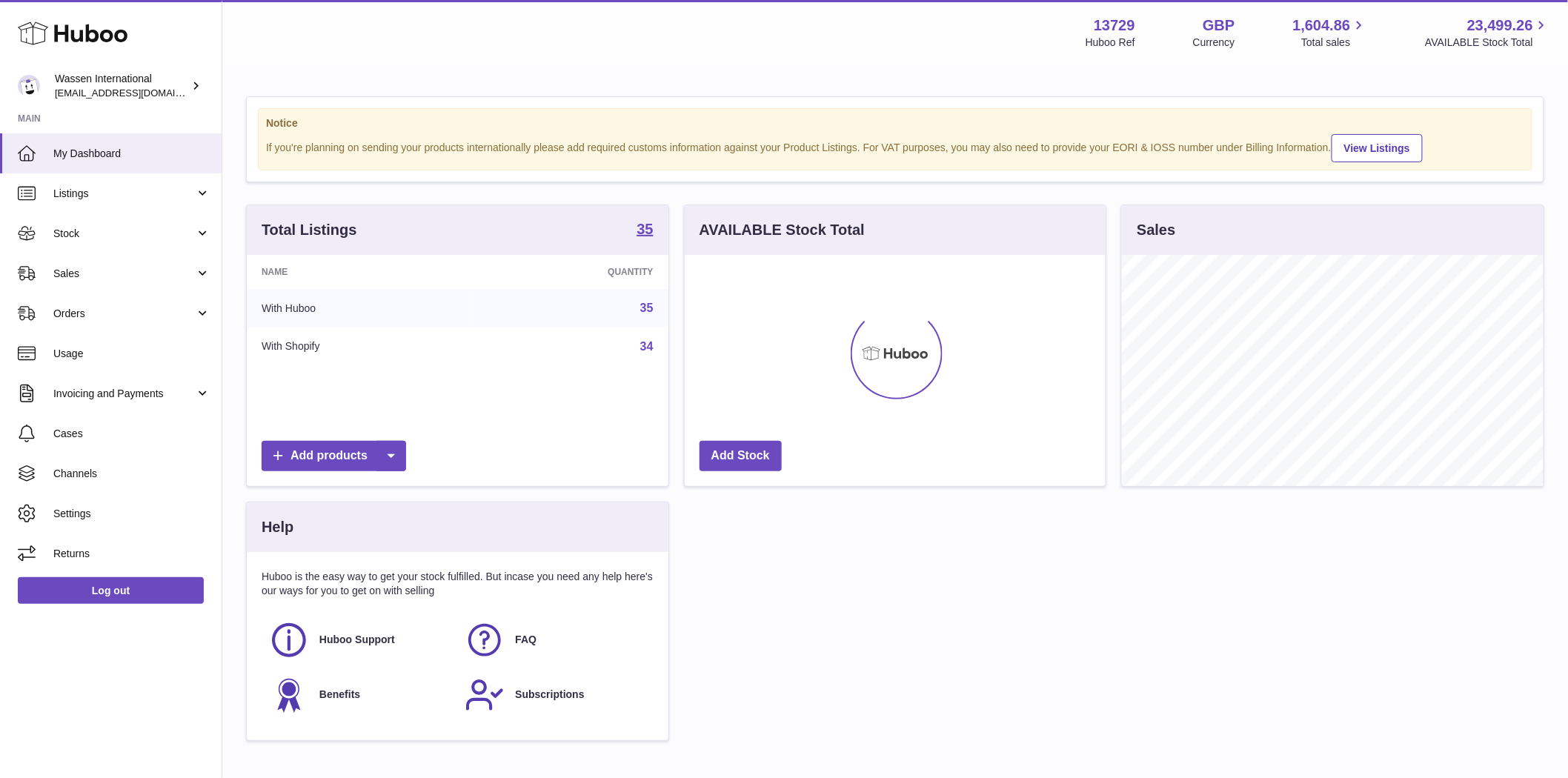
scroll to position [232, 420]
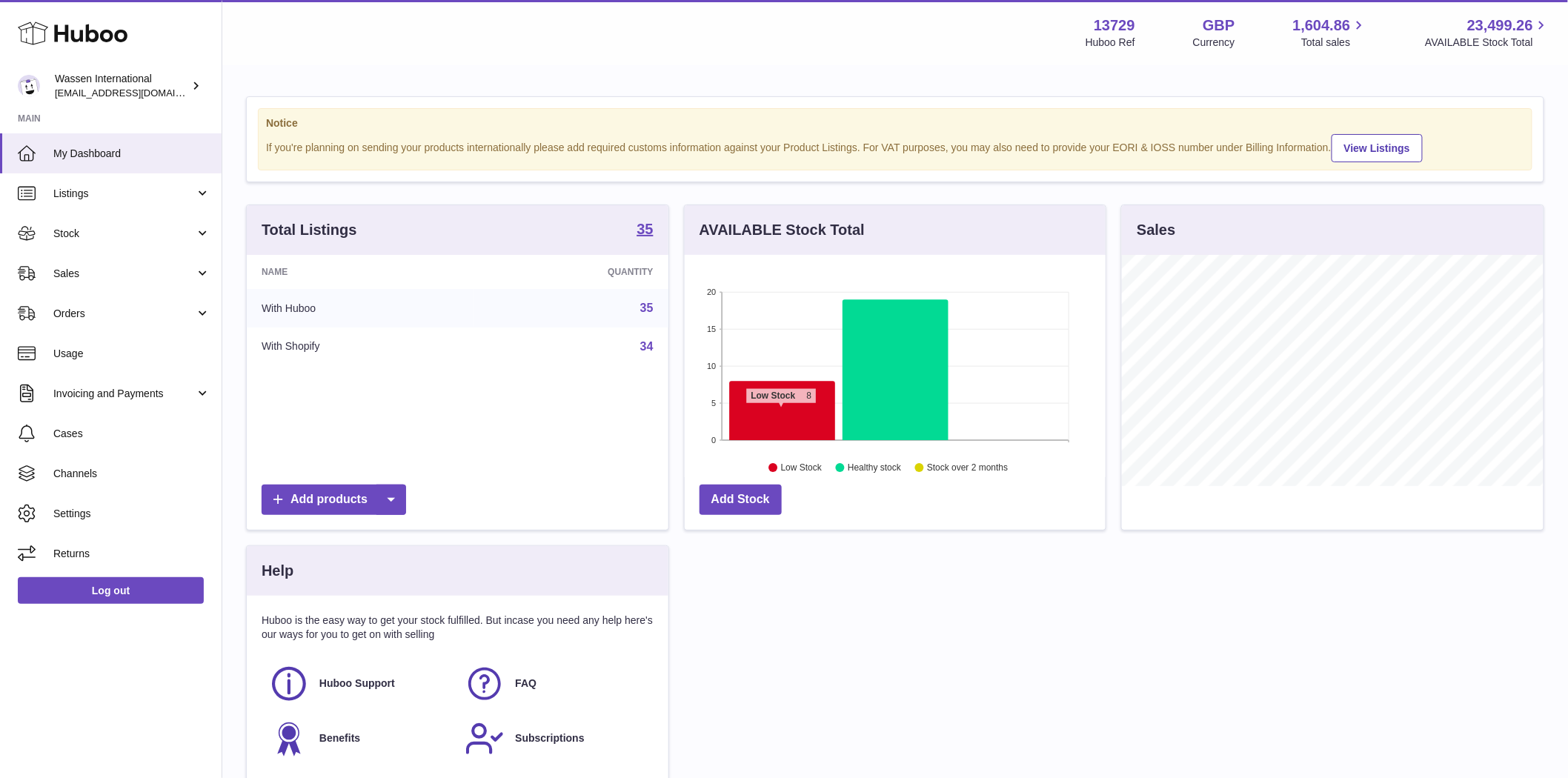
click at [781, 413] on icon at bounding box center [781, 412] width 106 height 60
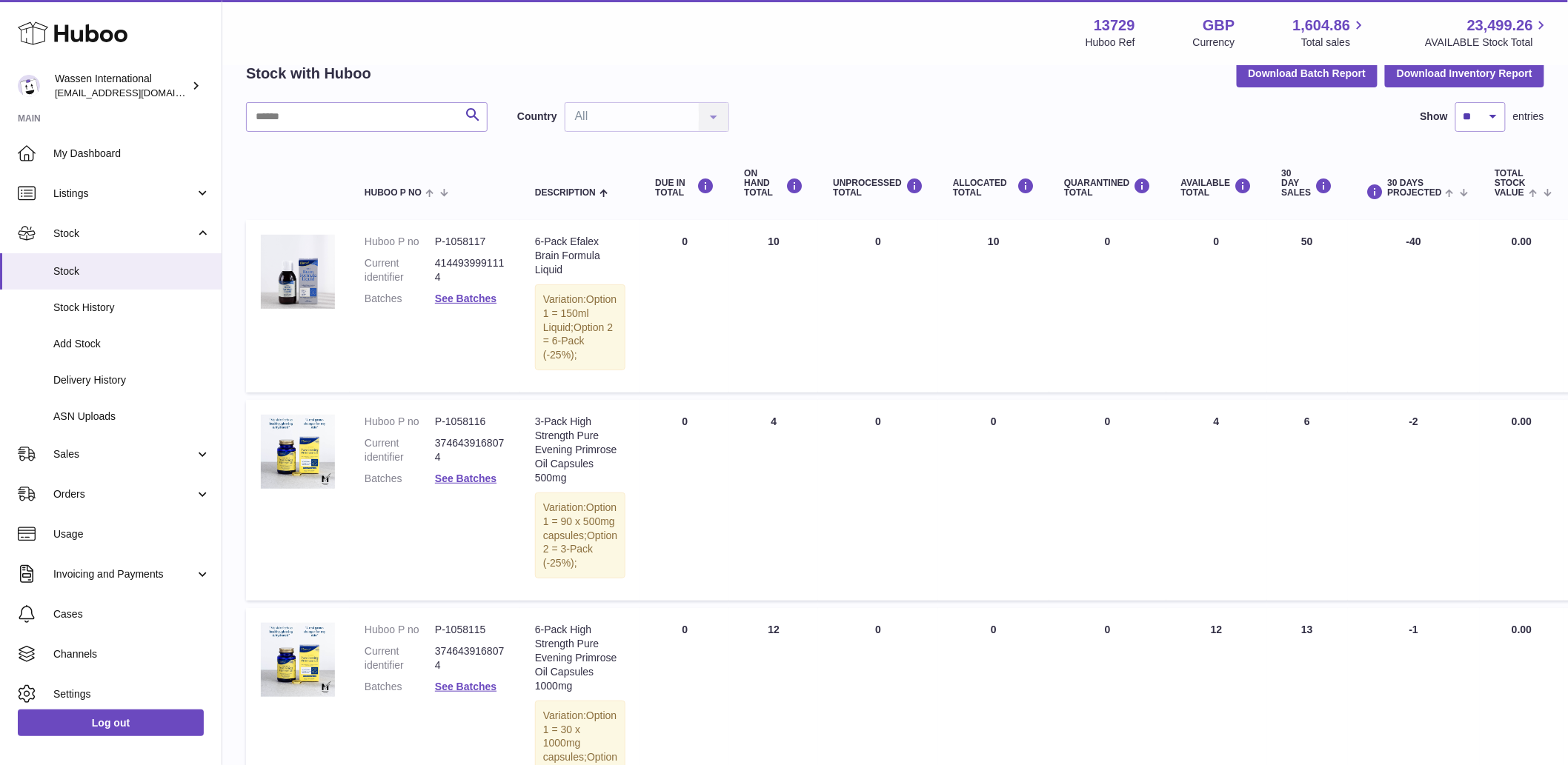
scroll to position [7, 0]
